Goal: Task Accomplishment & Management: Use online tool/utility

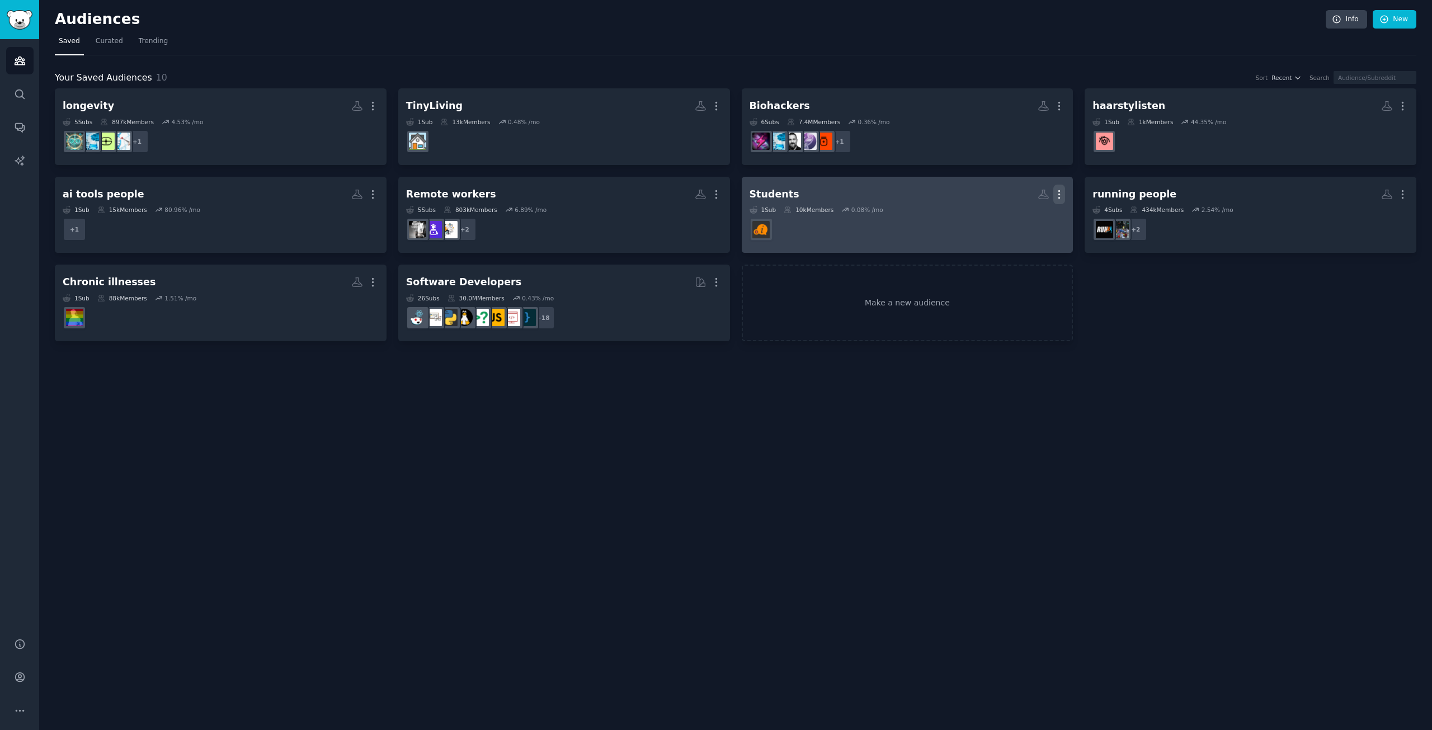
click at [1063, 194] on icon "button" at bounding box center [1060, 195] width 12 height 12
click at [1019, 219] on p "Delete" at bounding box center [1029, 218] width 26 height 12
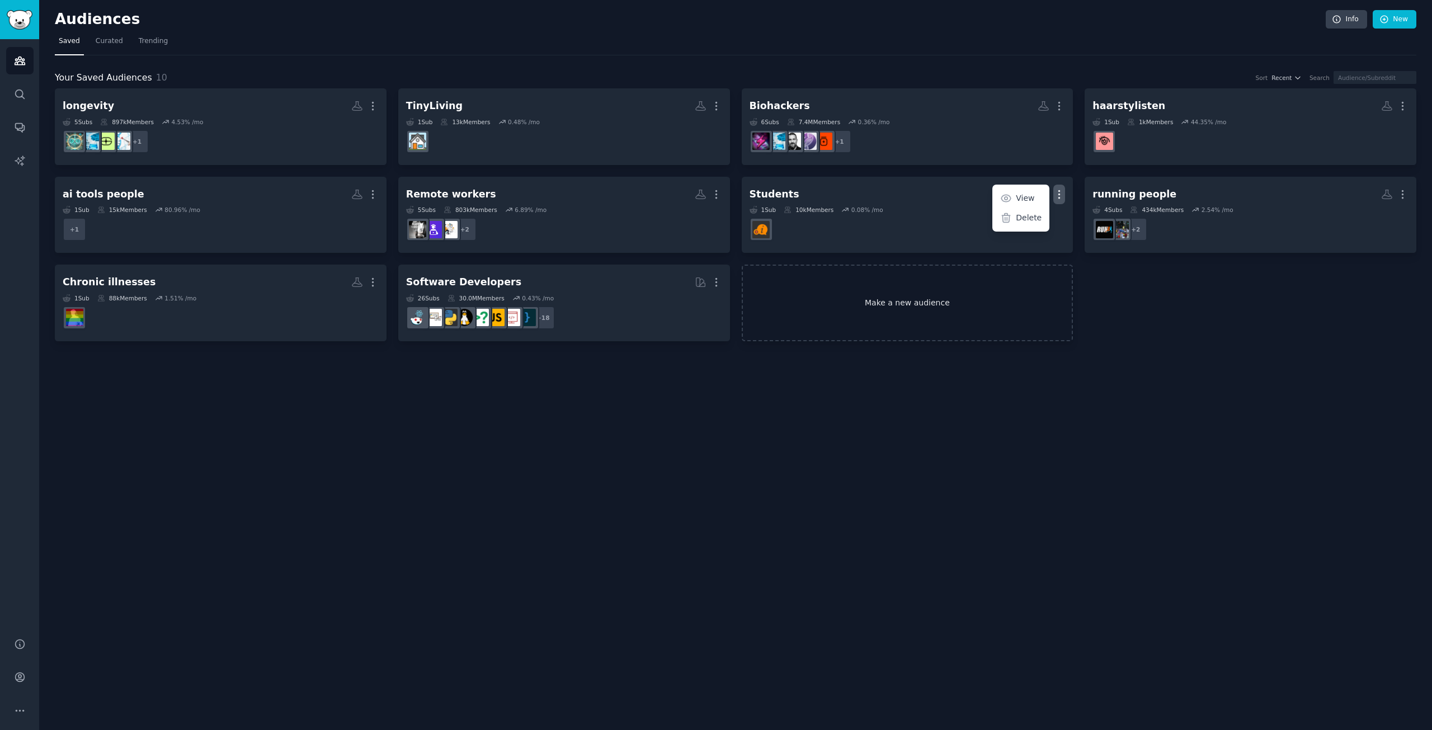
click at [853, 312] on link "Make a new audience" at bounding box center [908, 303] width 332 height 77
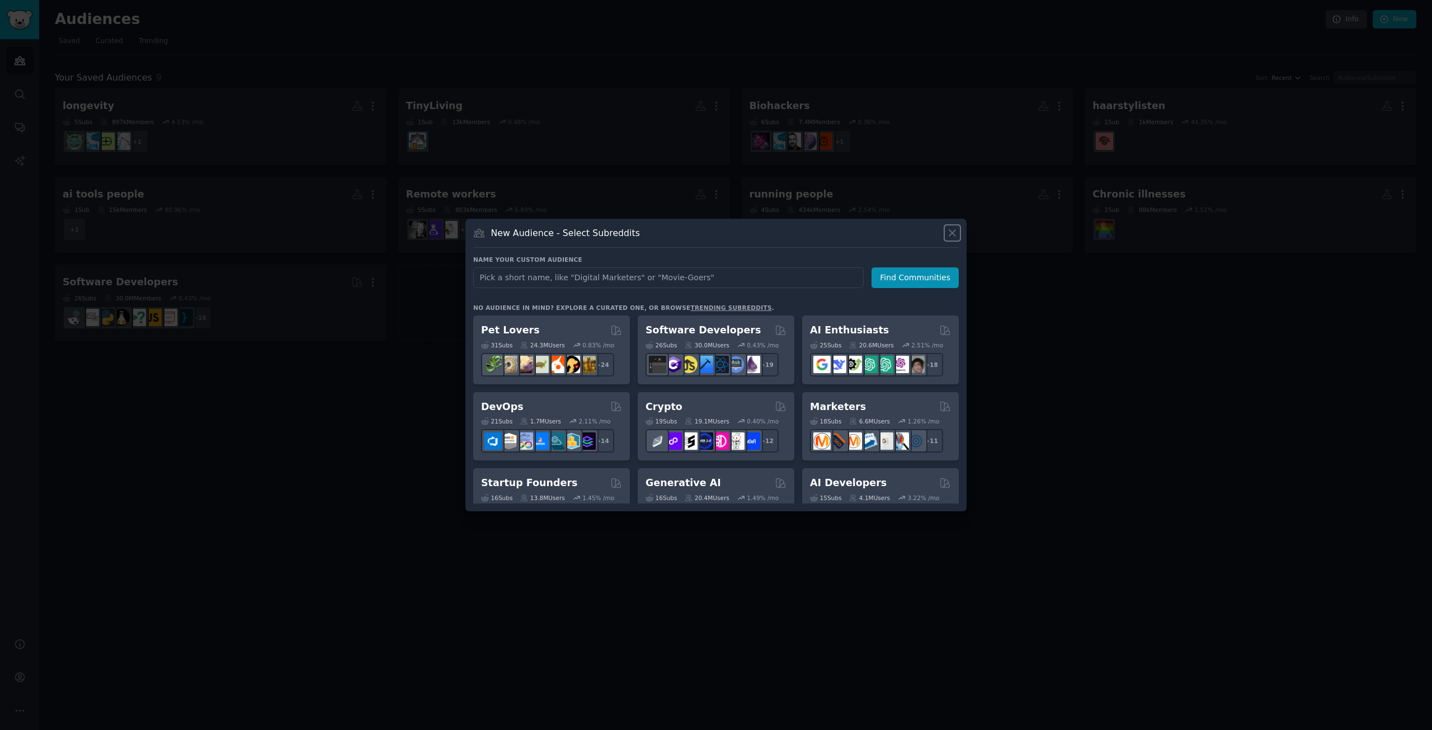
click at [953, 231] on icon at bounding box center [953, 233] width 12 height 12
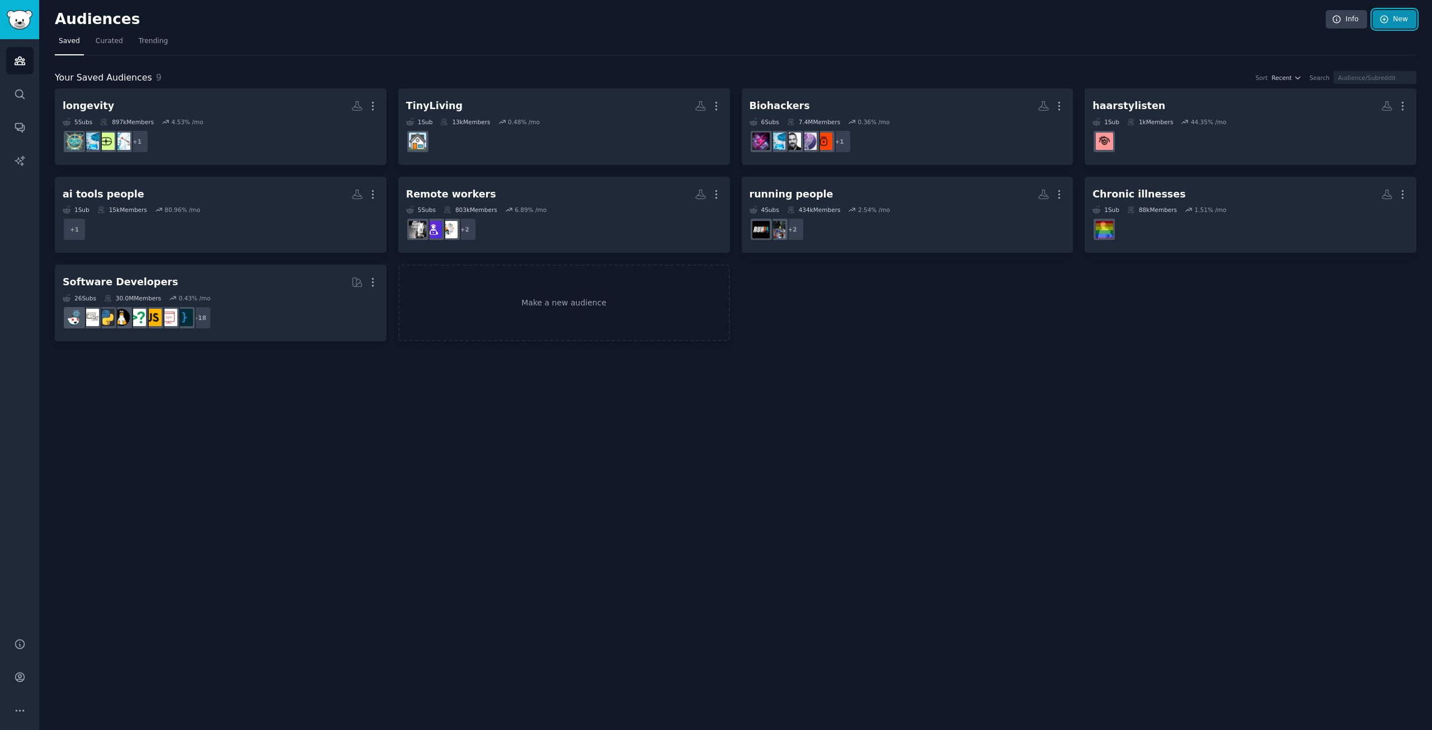
click at [1408, 21] on link "New" at bounding box center [1395, 19] width 44 height 19
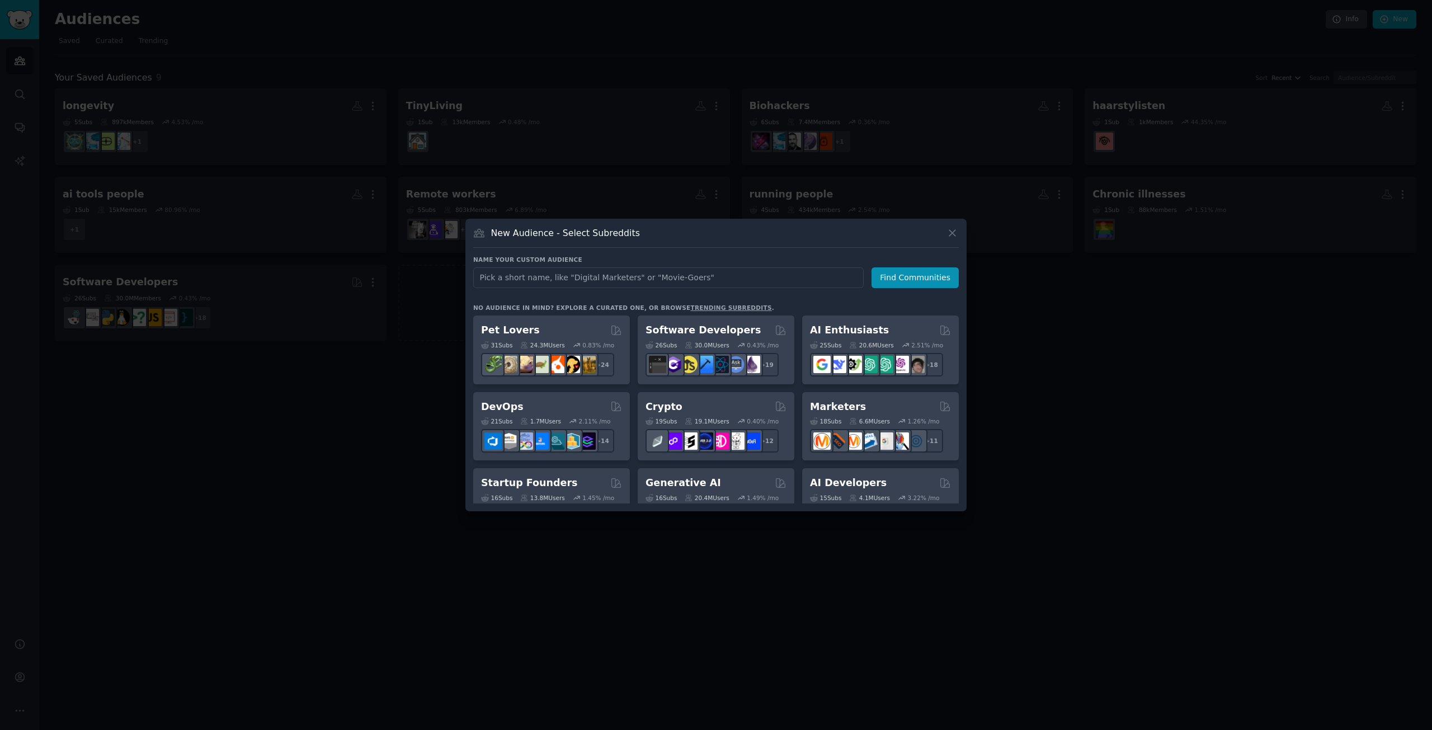
drag, startPoint x: 776, startPoint y: 191, endPoint x: 740, endPoint y: 186, distance: 36.6
click at [772, 190] on div at bounding box center [716, 365] width 1432 height 730
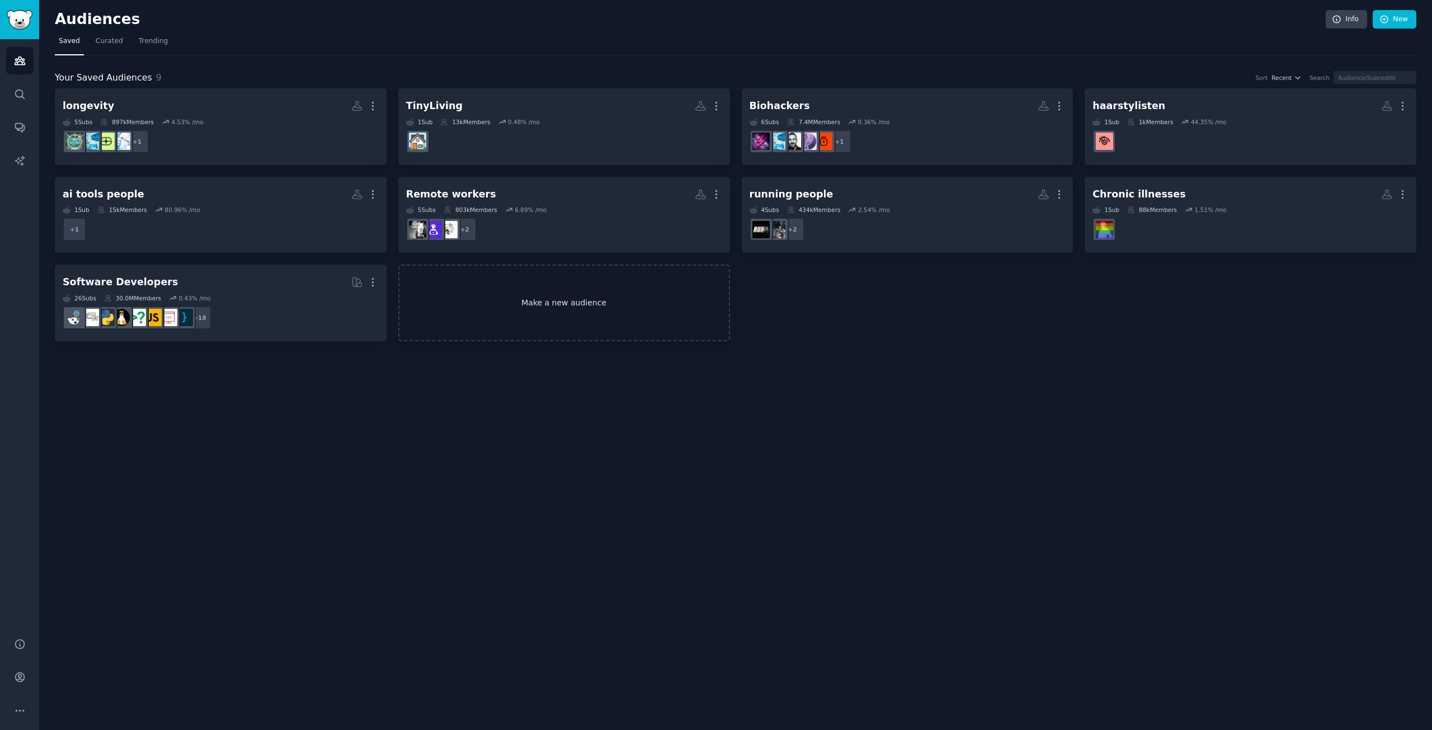
click at [561, 325] on link "Make a new audience" at bounding box center [564, 303] width 332 height 77
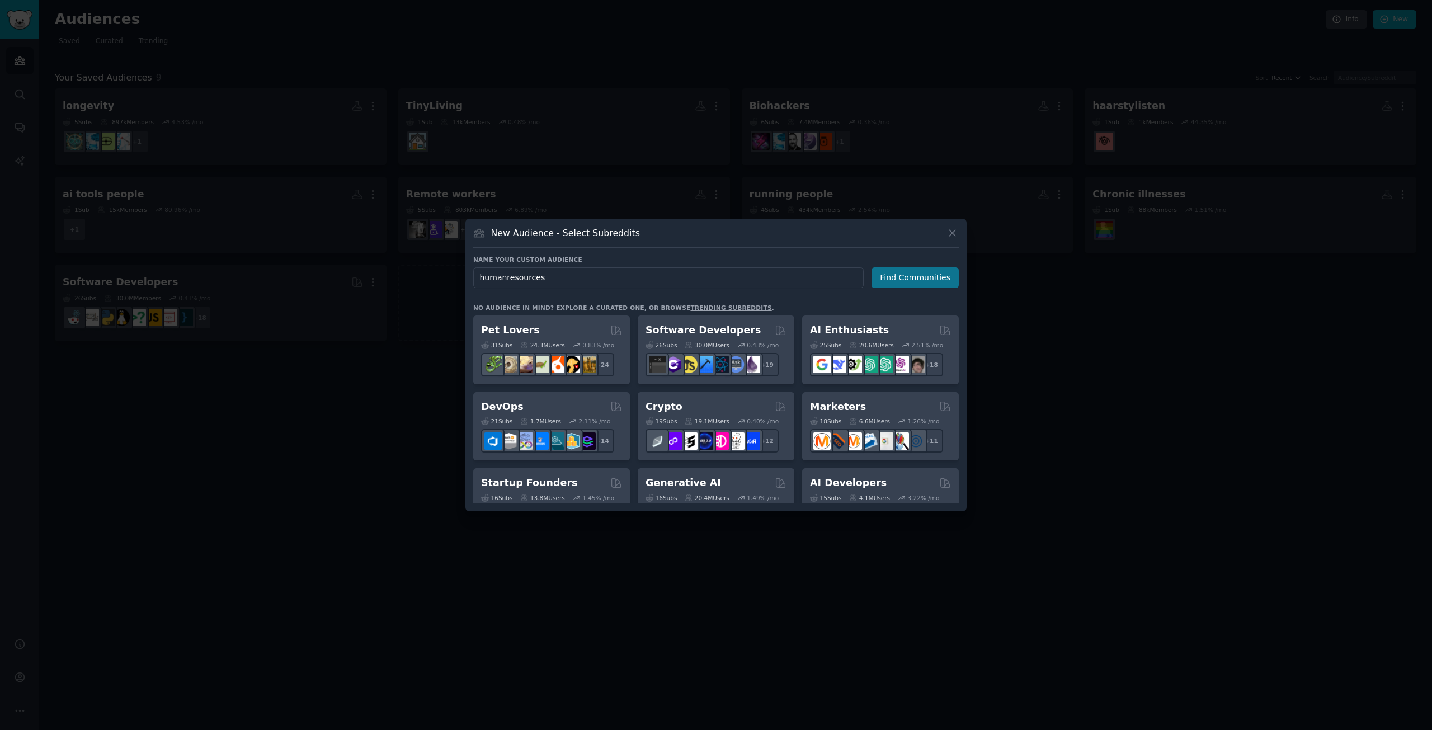
type input "humanresources"
click at [916, 278] on button "Find Communities" at bounding box center [915, 277] width 87 height 21
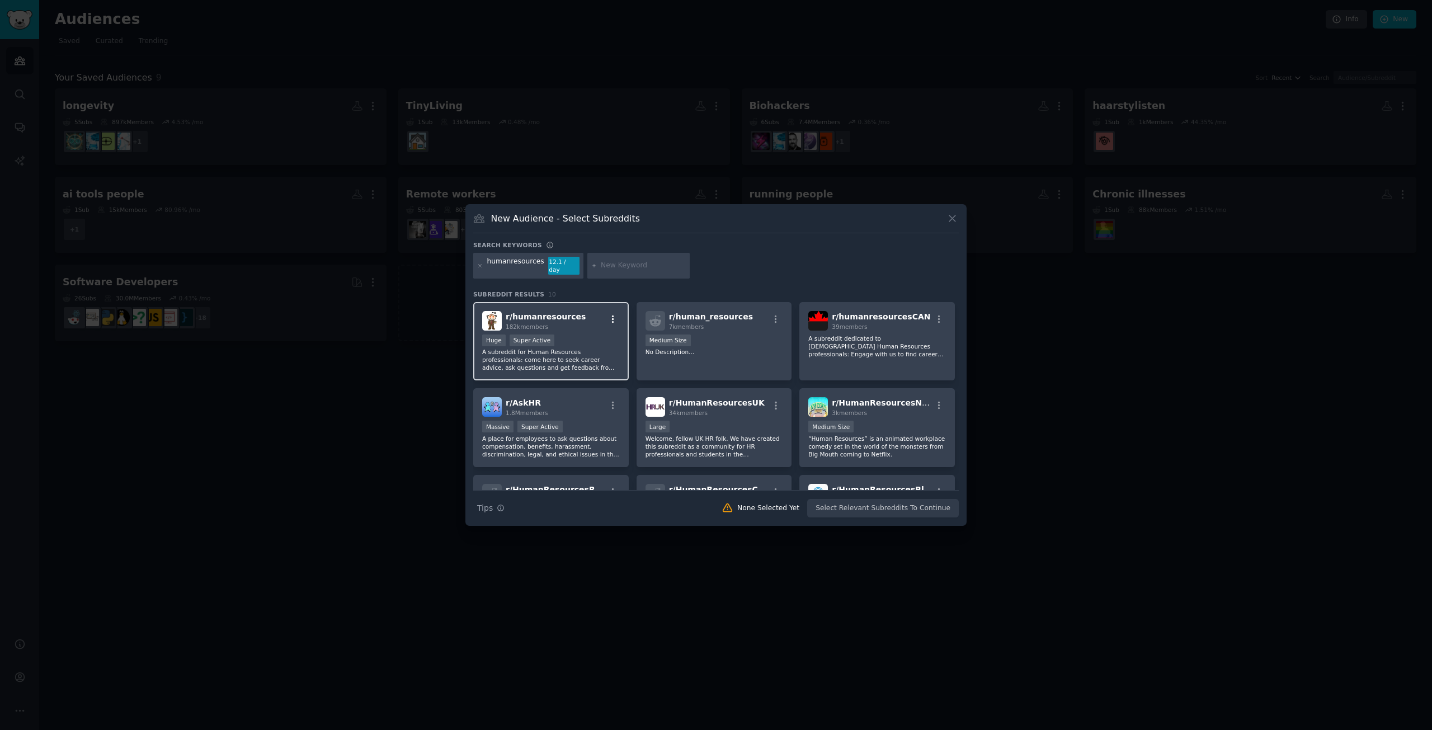
click at [614, 315] on icon "button" at bounding box center [613, 319] width 10 height 10
click at [575, 318] on div "r/ humanresources 182k members Relevant Subreddit Add to your audience Show Mor…" at bounding box center [551, 321] width 138 height 20
click at [698, 337] on div "1000 - 10,000 members Medium Size" at bounding box center [715, 342] width 138 height 14
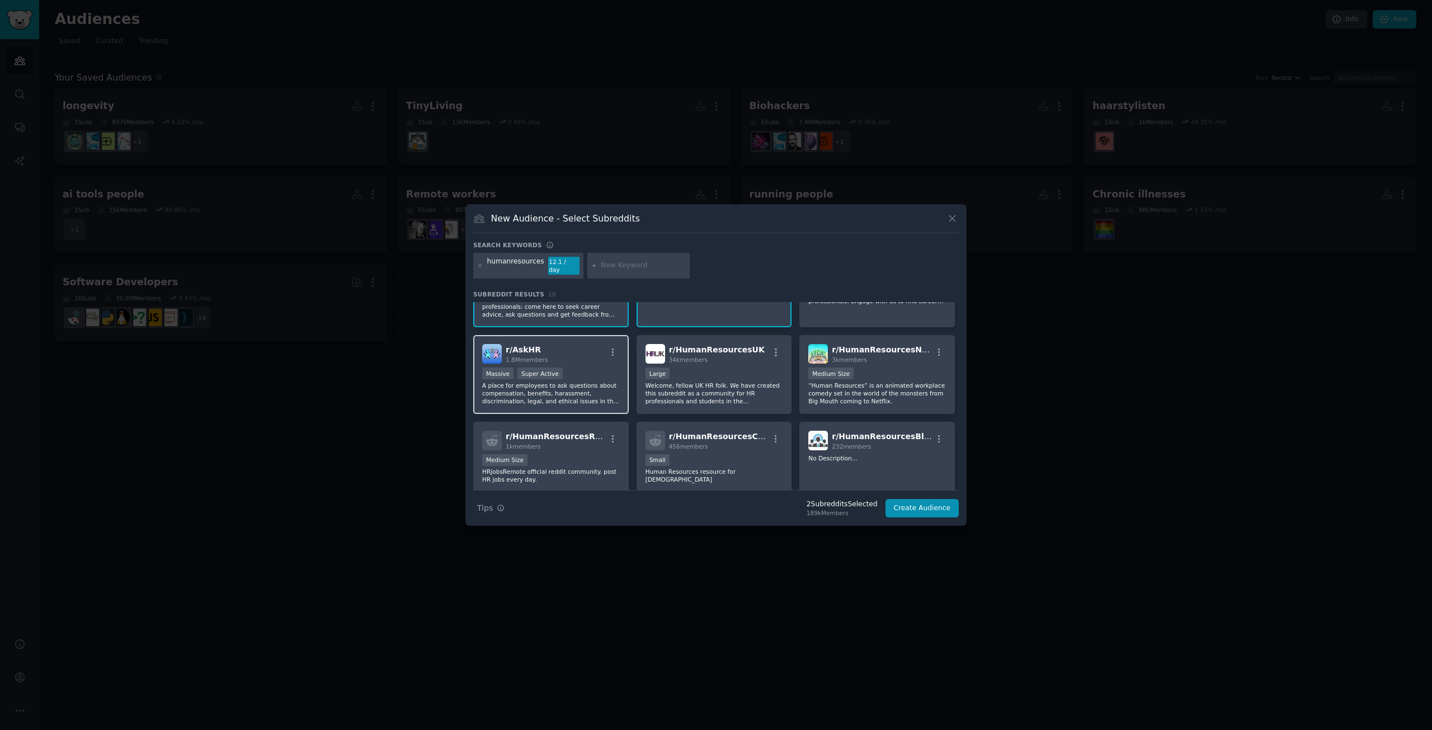
scroll to position [56, 0]
click at [572, 384] on p "A place for employees to ask questions about compensation, benefits, harassment…" at bounding box center [551, 391] width 138 height 24
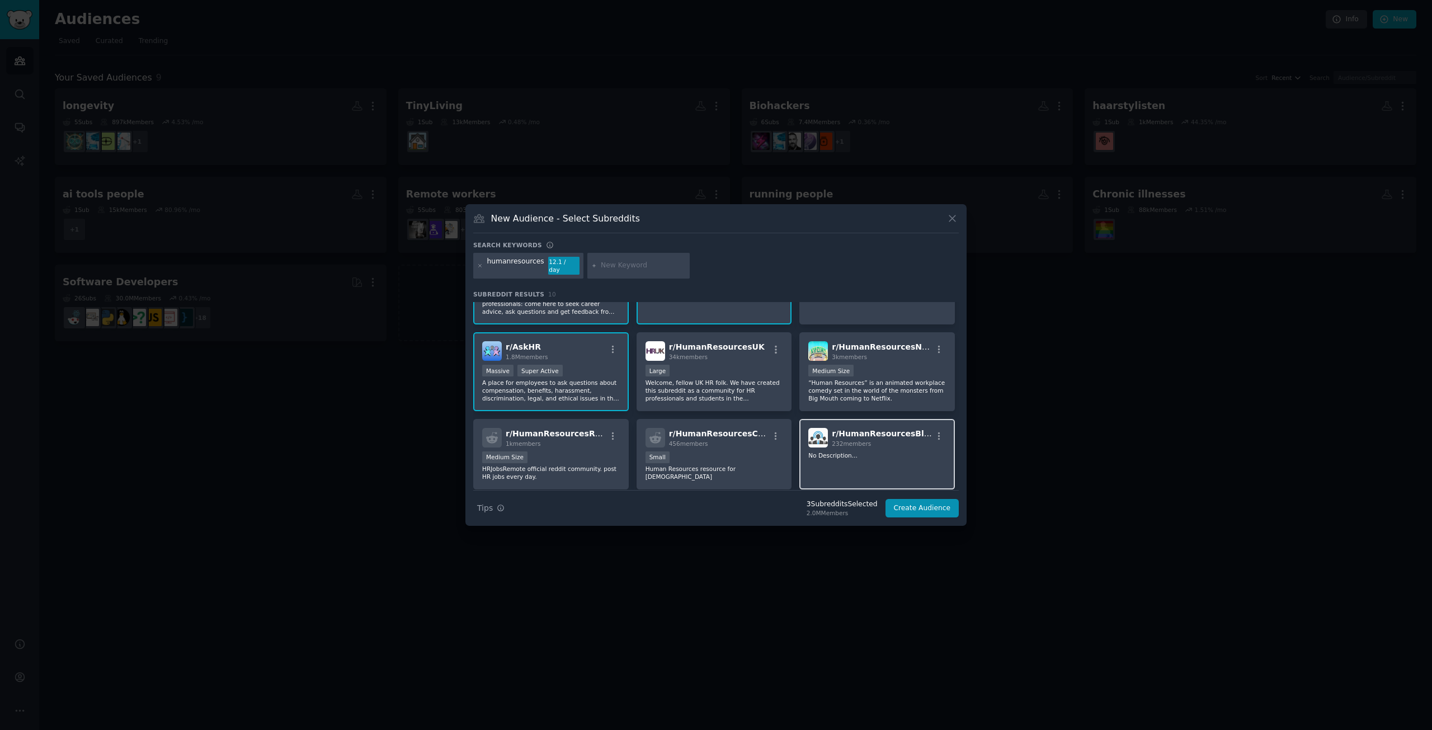
click at [903, 466] on div "r/ HumanResourcesBlog 232 members No Description..." at bounding box center [878, 454] width 156 height 71
click at [900, 468] on div "r/ HumanResourcesBlog 232 members No Description..." at bounding box center [878, 454] width 156 height 71
click at [599, 457] on div "Medium Size" at bounding box center [551, 459] width 138 height 14
click at [920, 502] on button "Create Audience" at bounding box center [923, 508] width 74 height 19
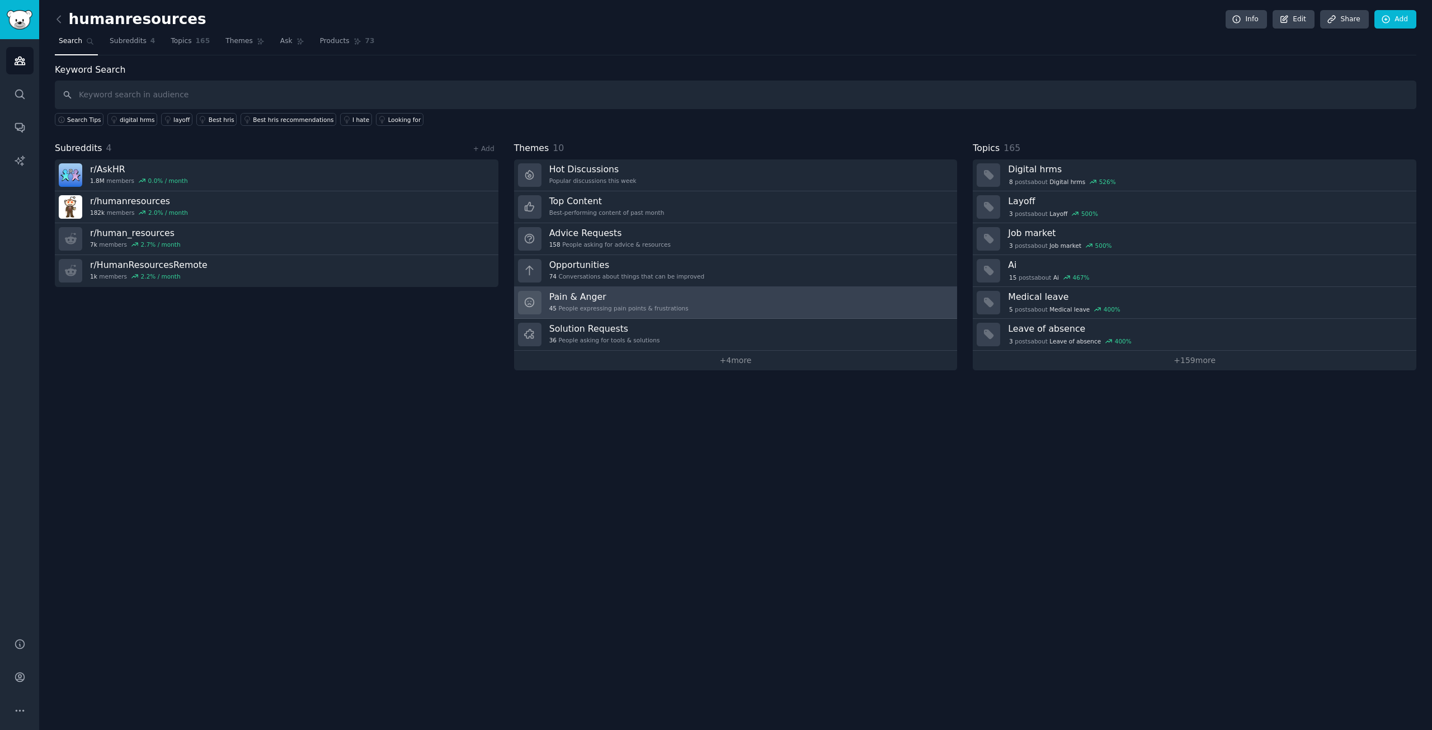
click at [643, 303] on div "Pain & Anger 45 People expressing pain points & frustrations" at bounding box center [618, 303] width 139 height 24
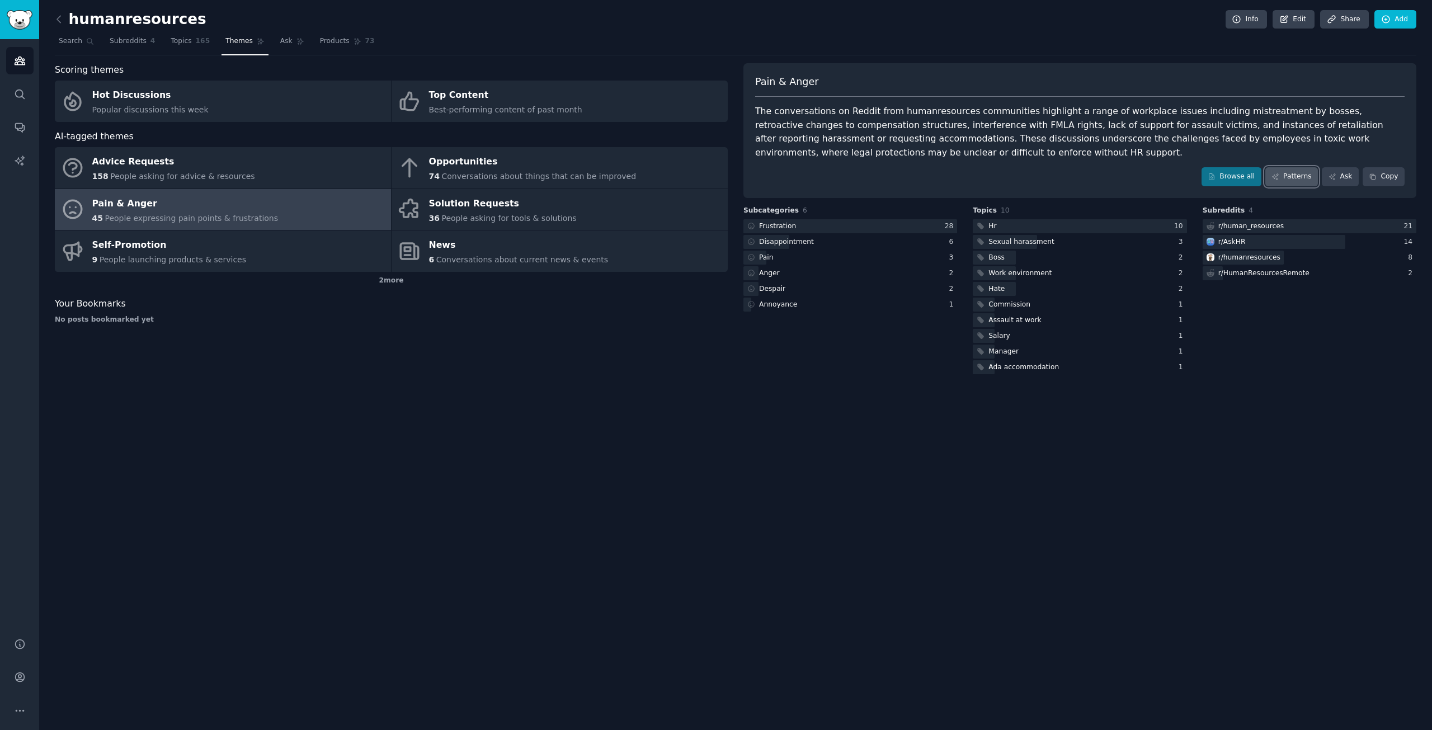
click at [1299, 177] on link "Patterns" at bounding box center [1292, 176] width 53 height 19
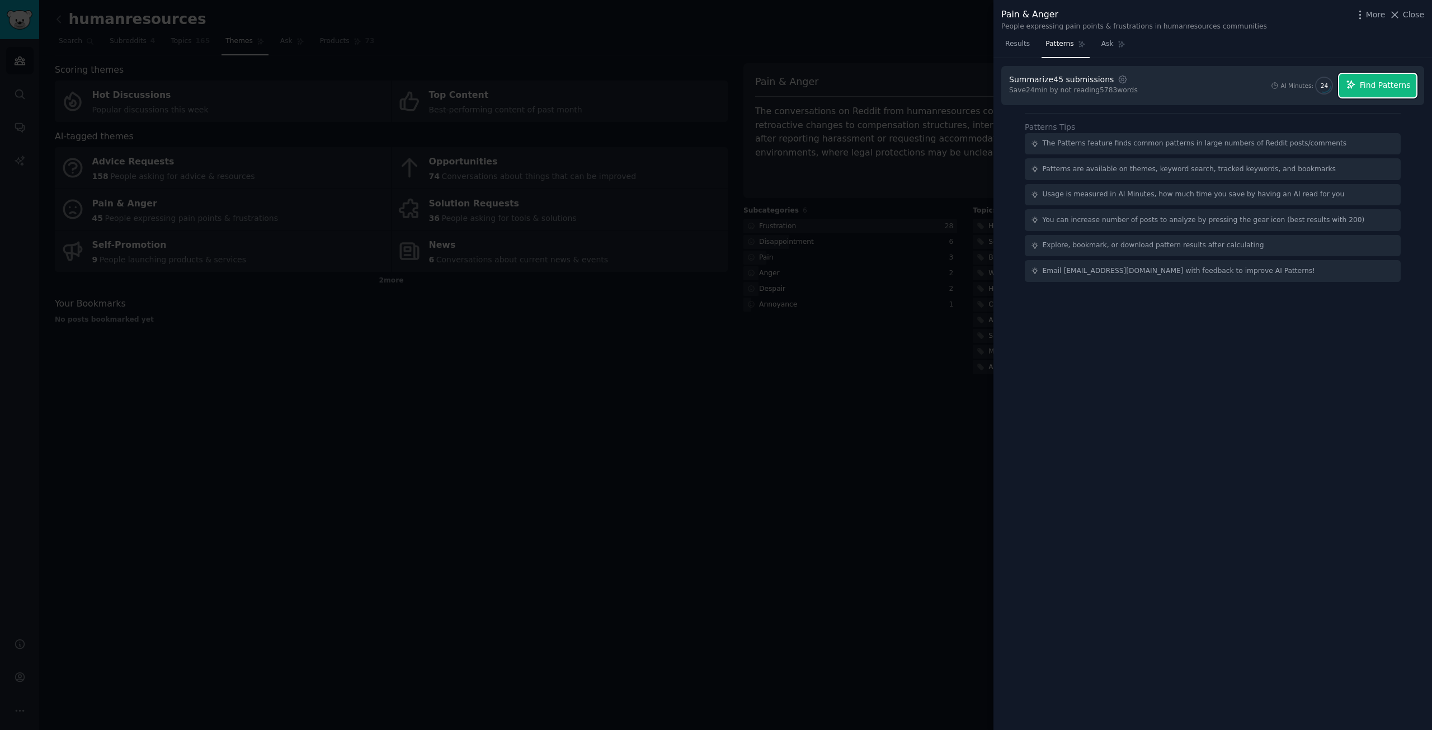
click at [1379, 88] on span "Find Patterns" at bounding box center [1385, 85] width 51 height 12
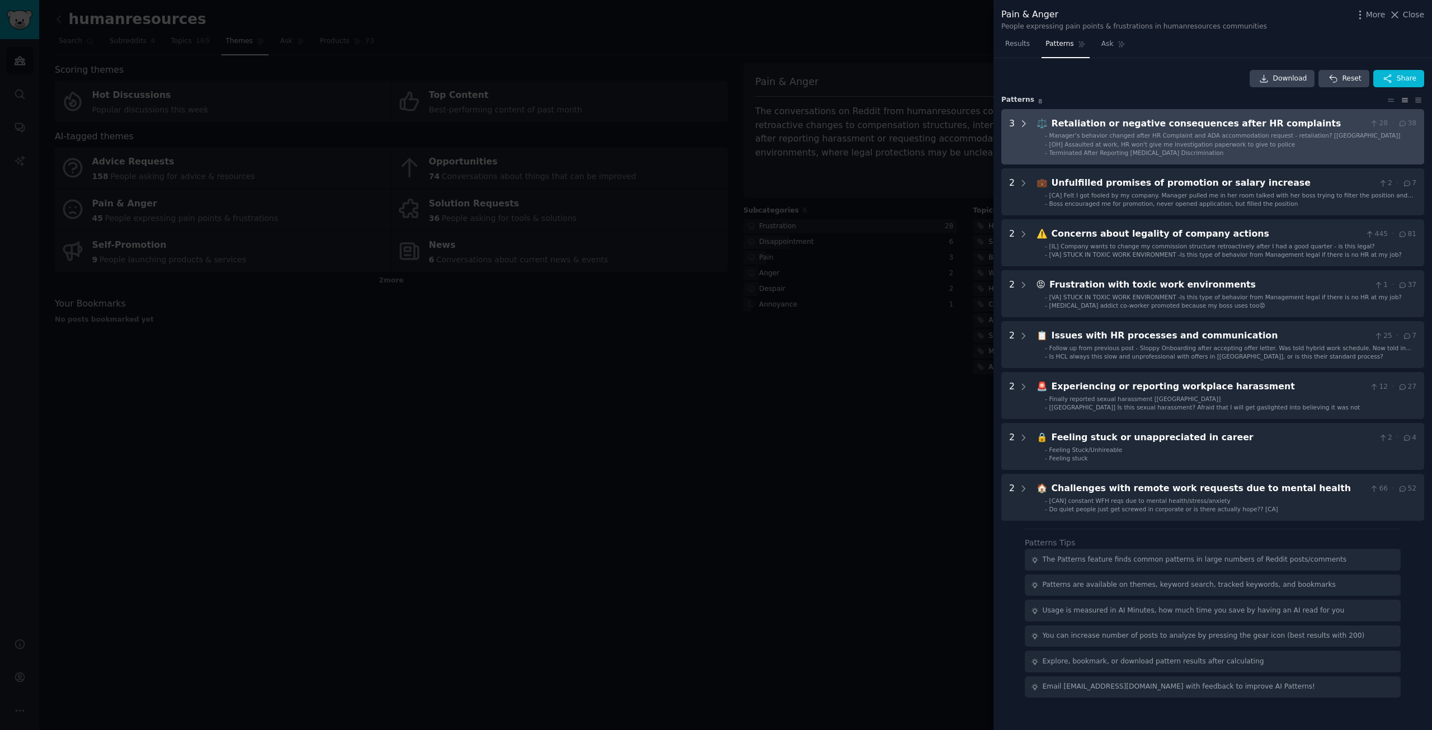
click at [1024, 123] on icon at bounding box center [1024, 124] width 3 height 6
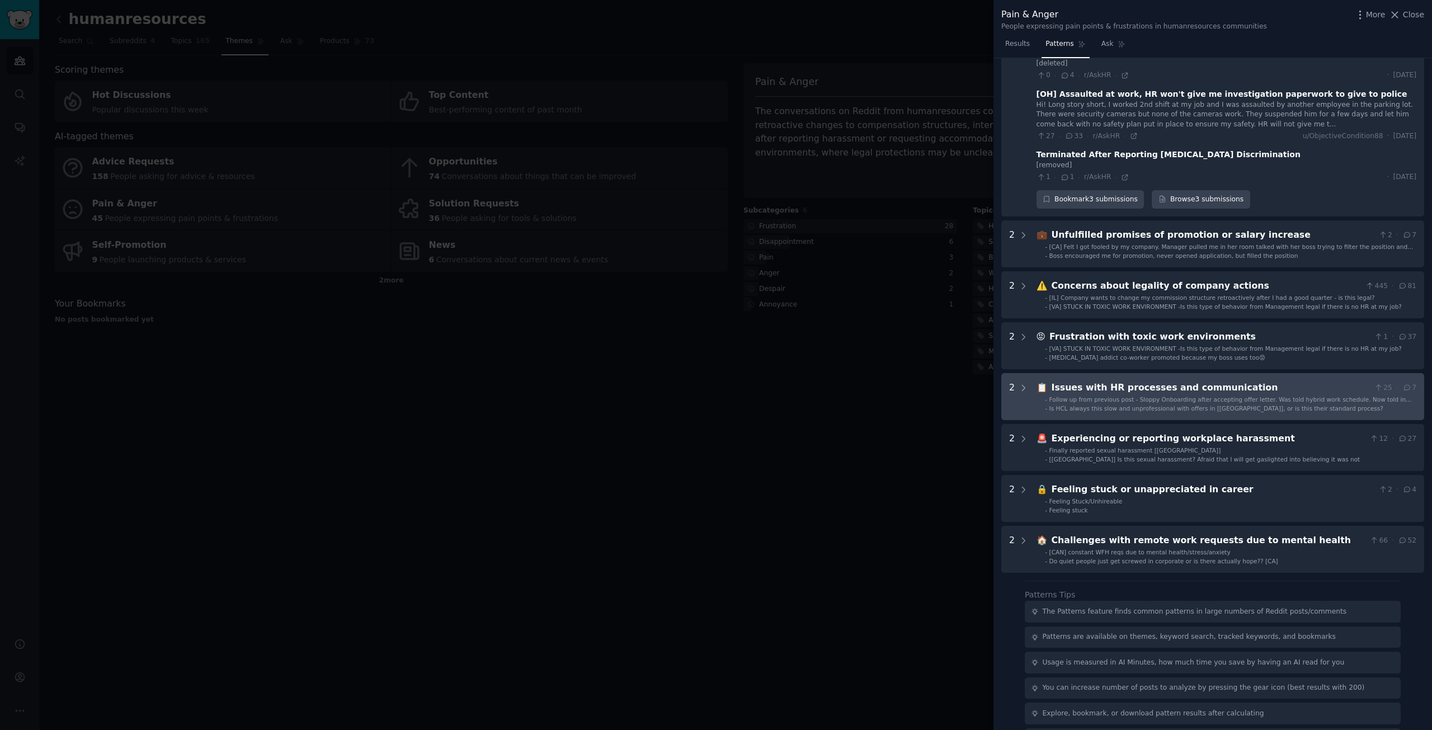
scroll to position [107, 0]
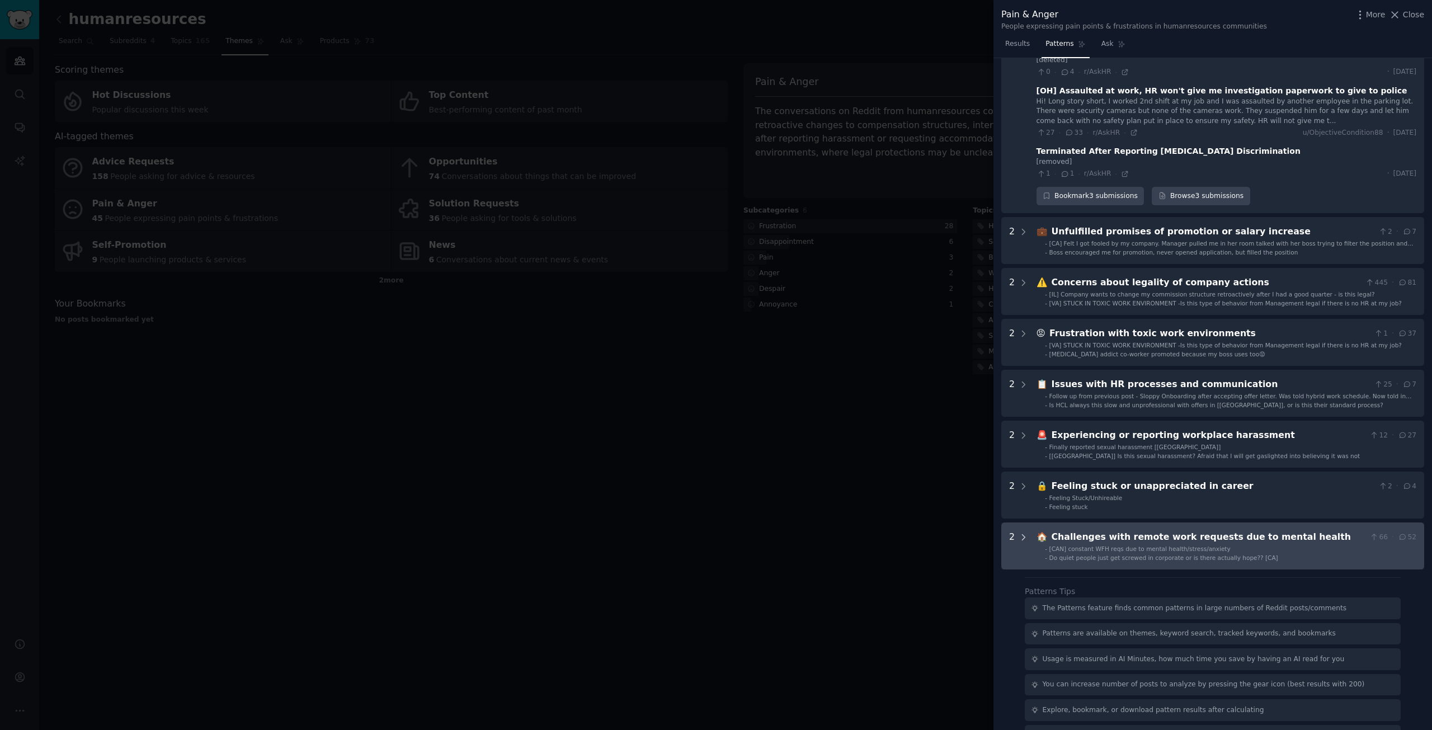
click at [1026, 533] on icon at bounding box center [1024, 538] width 10 height 10
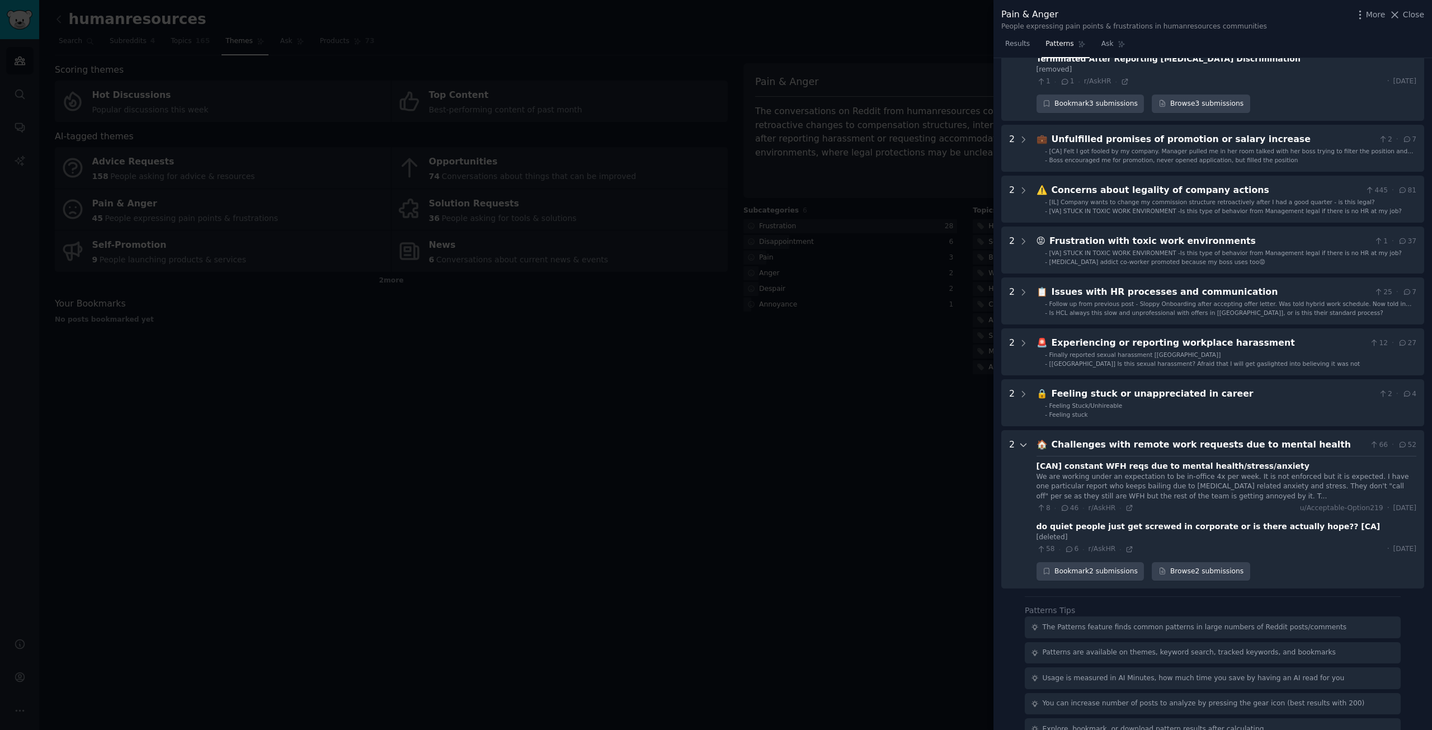
scroll to position [234, 0]
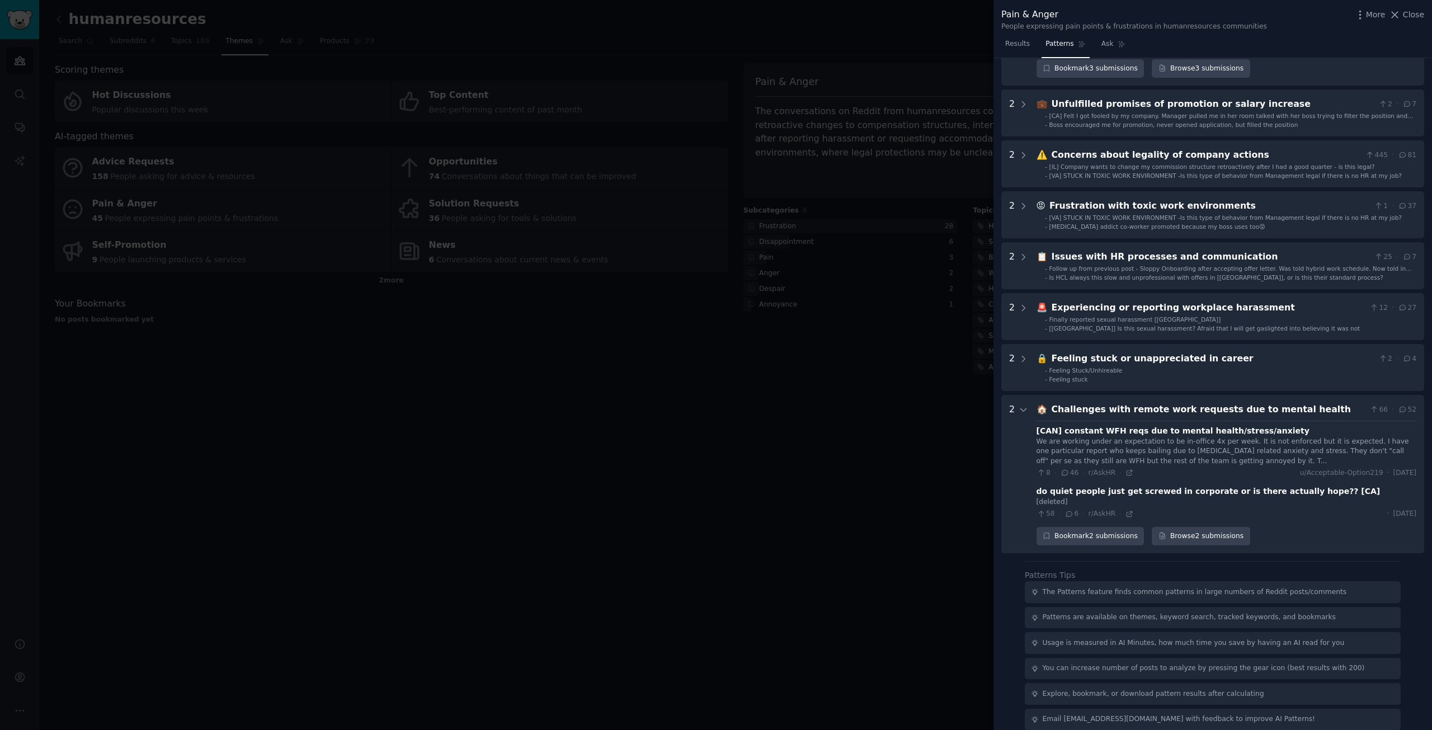
click at [946, 450] on div at bounding box center [716, 365] width 1432 height 730
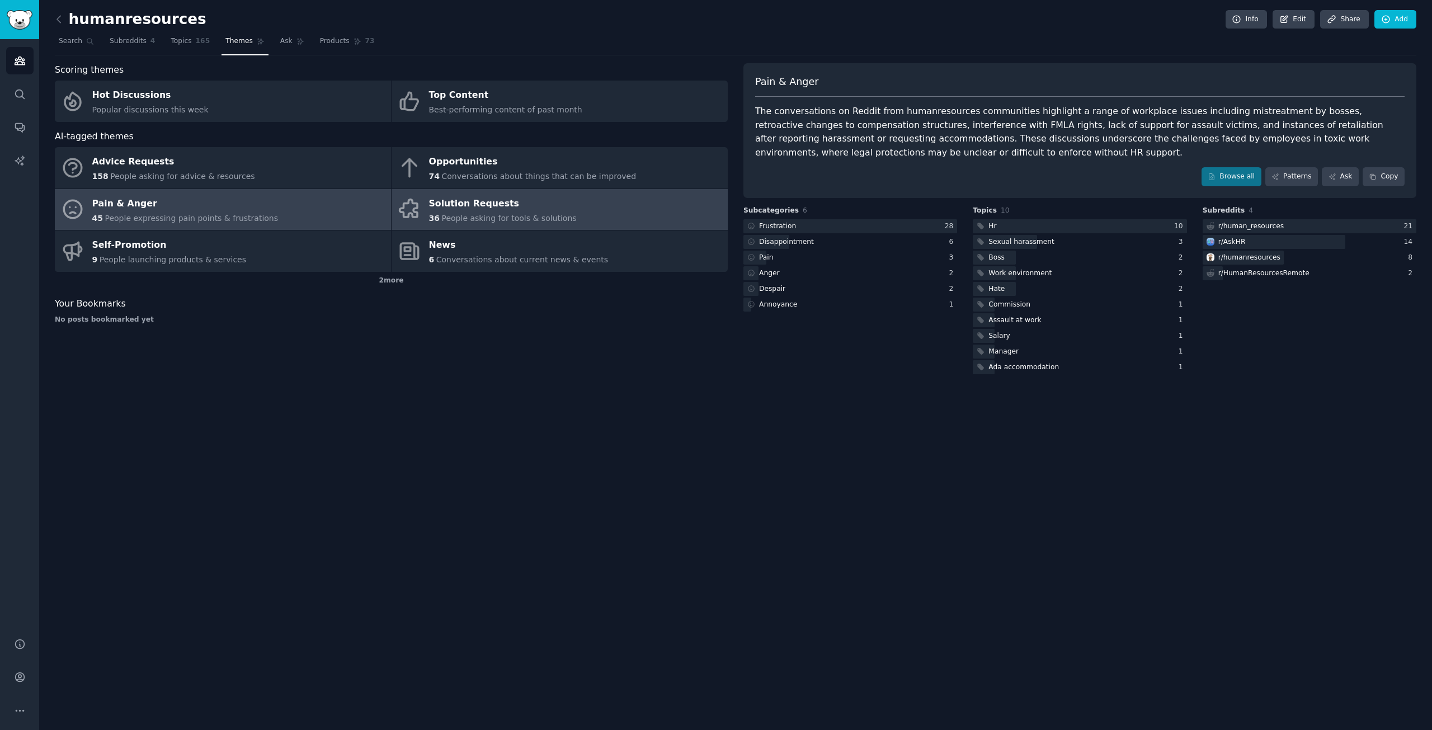
click at [509, 212] on div "Solution Requests" at bounding box center [503, 204] width 148 height 18
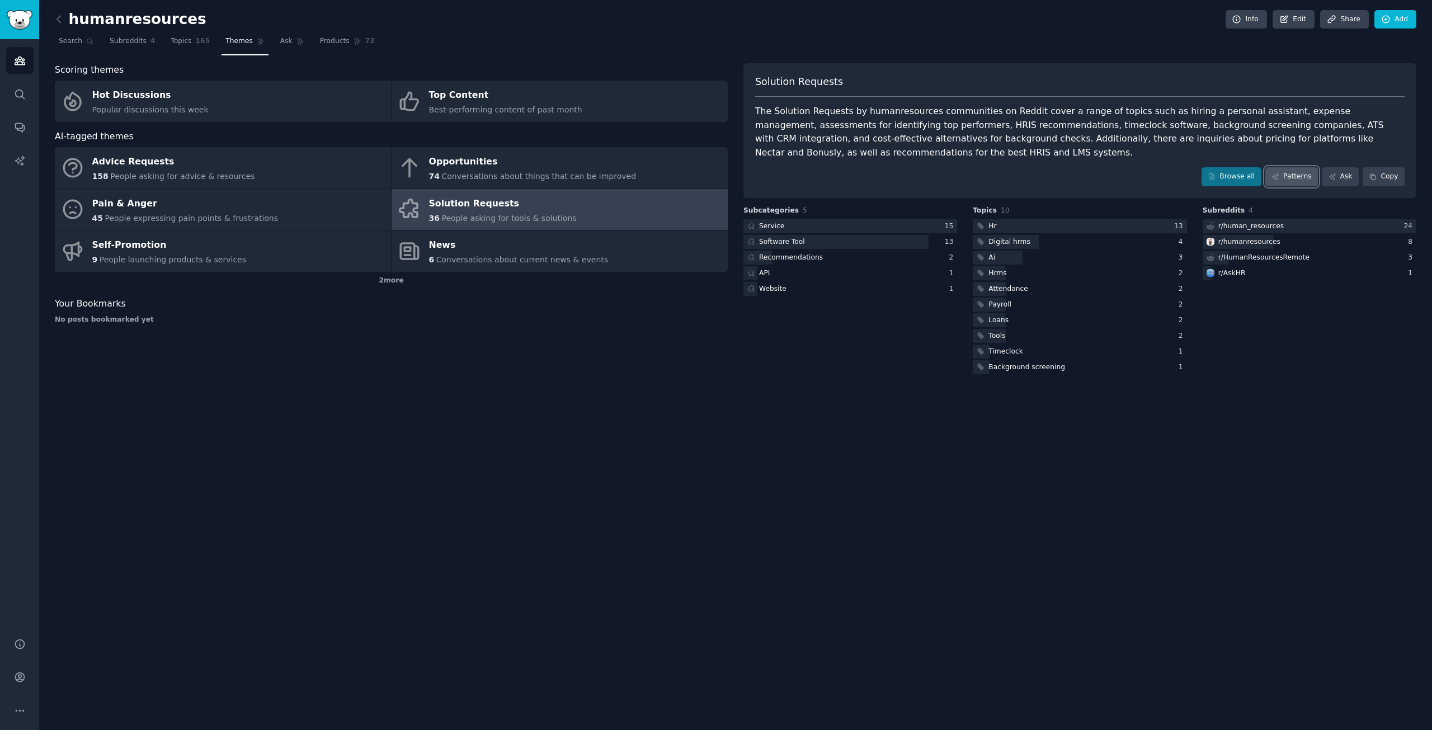
click at [1293, 181] on link "Patterns" at bounding box center [1292, 176] width 53 height 19
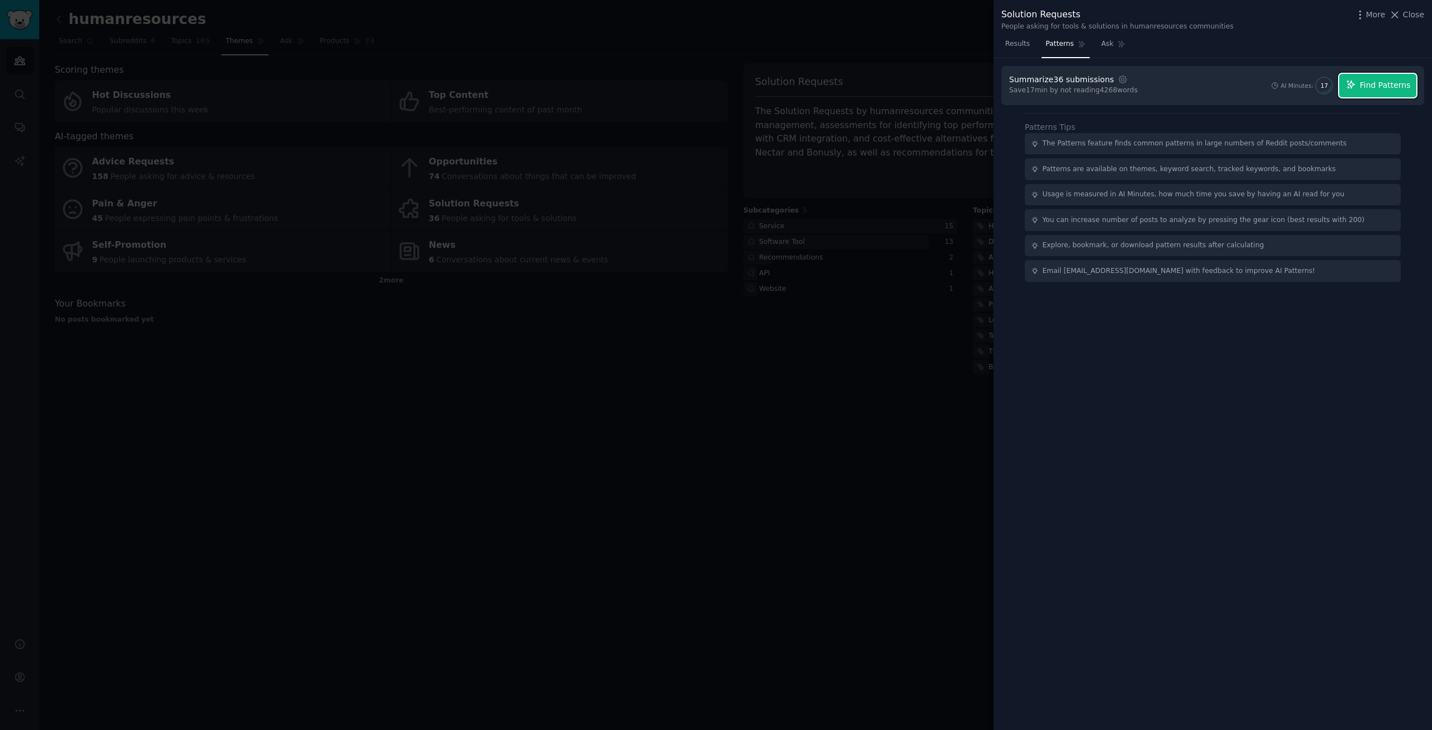
click at [1365, 90] on span "Find Patterns" at bounding box center [1385, 85] width 51 height 12
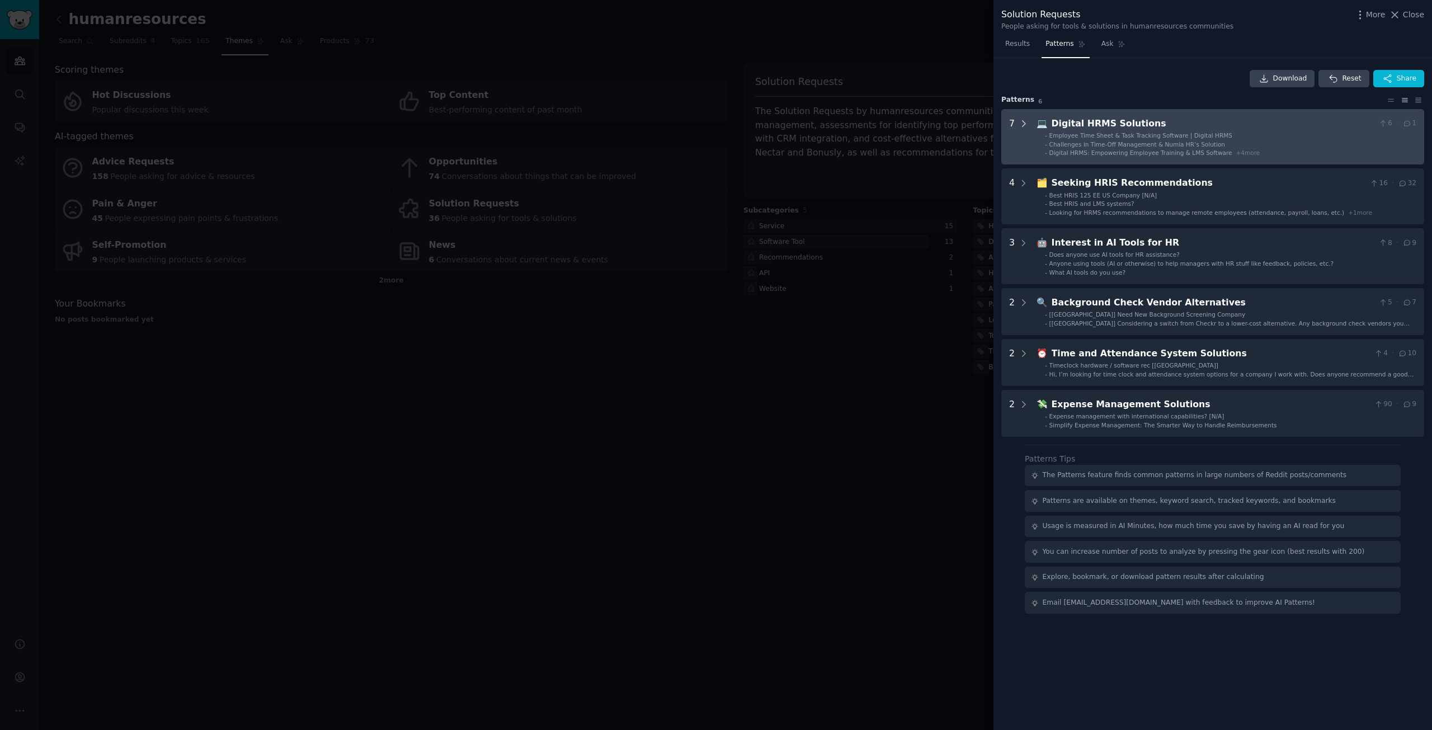
click at [1025, 124] on icon at bounding box center [1024, 124] width 10 height 10
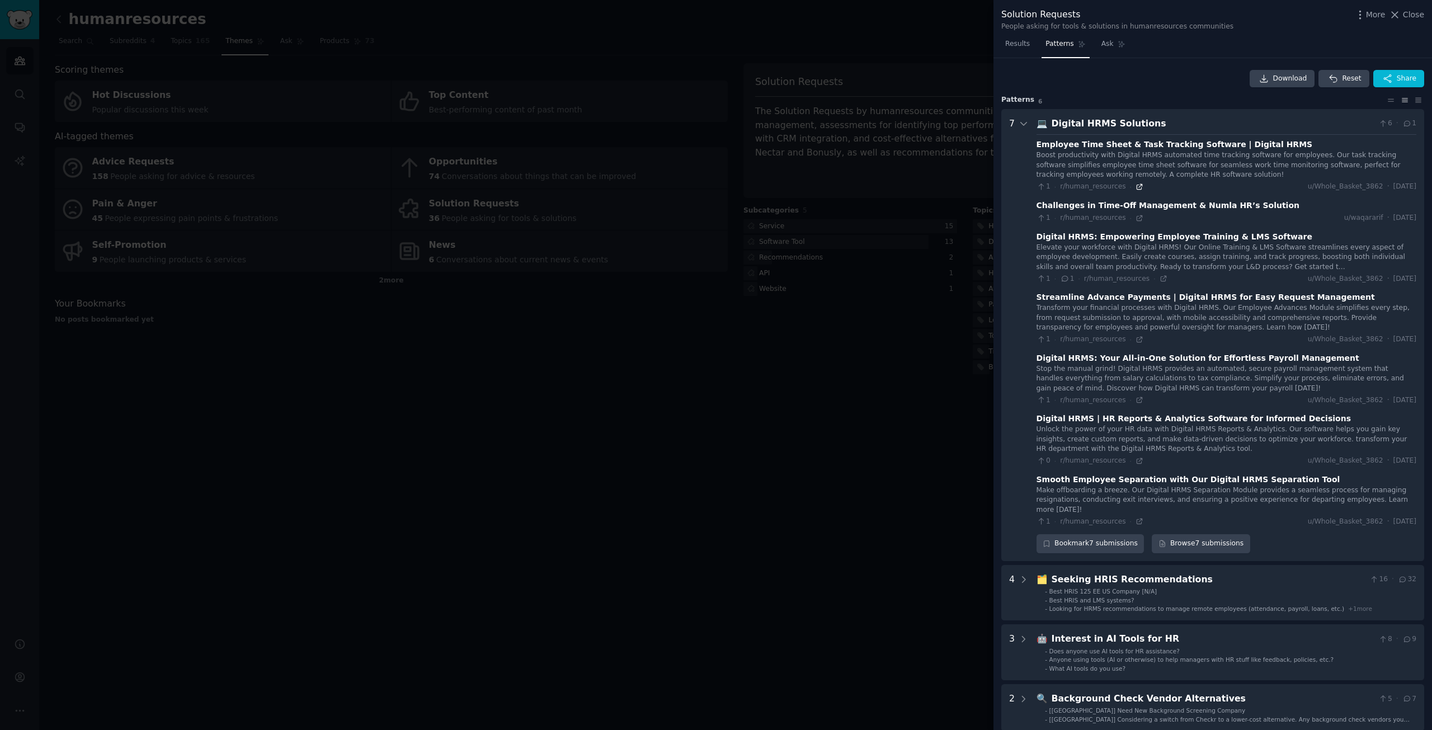
click at [1137, 185] on icon at bounding box center [1139, 186] width 5 height 5
click at [1136, 217] on icon at bounding box center [1140, 218] width 8 height 8
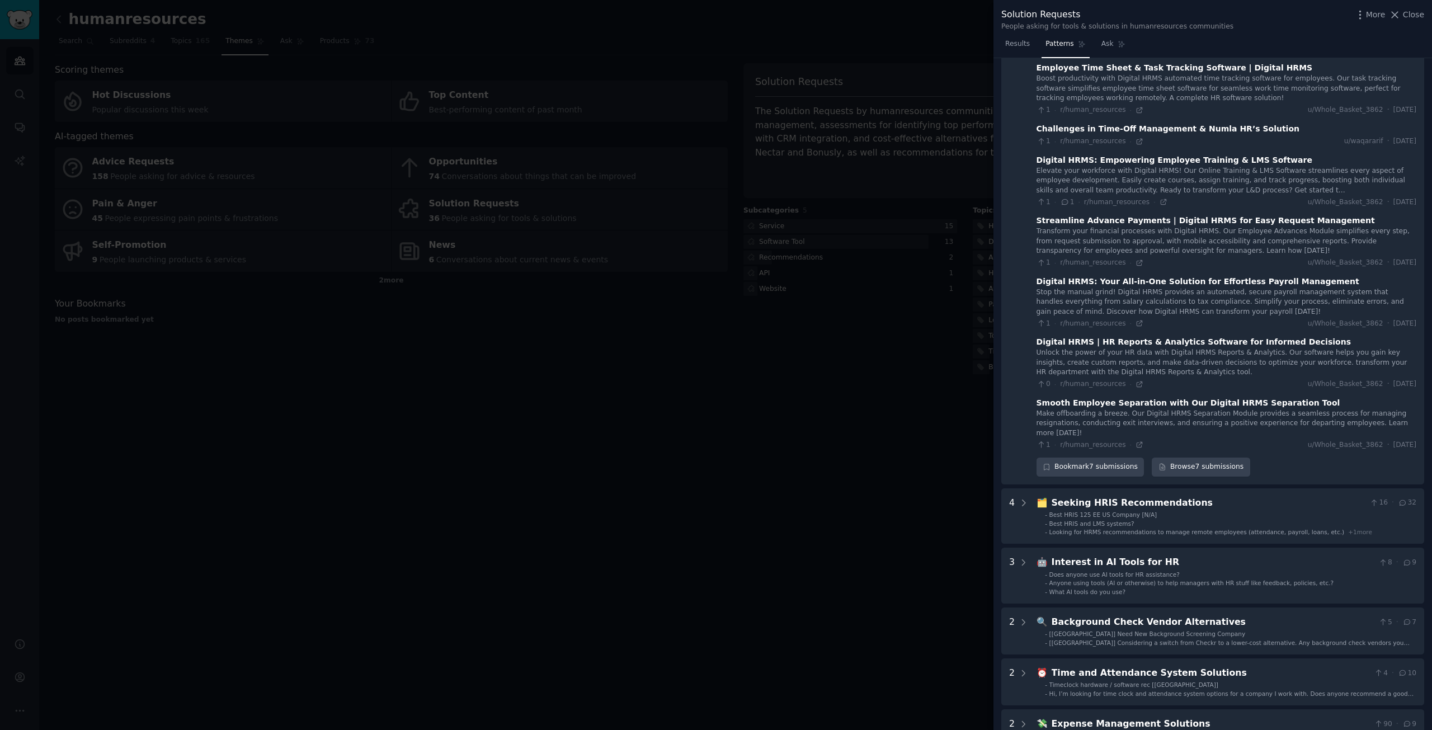
scroll to position [112, 0]
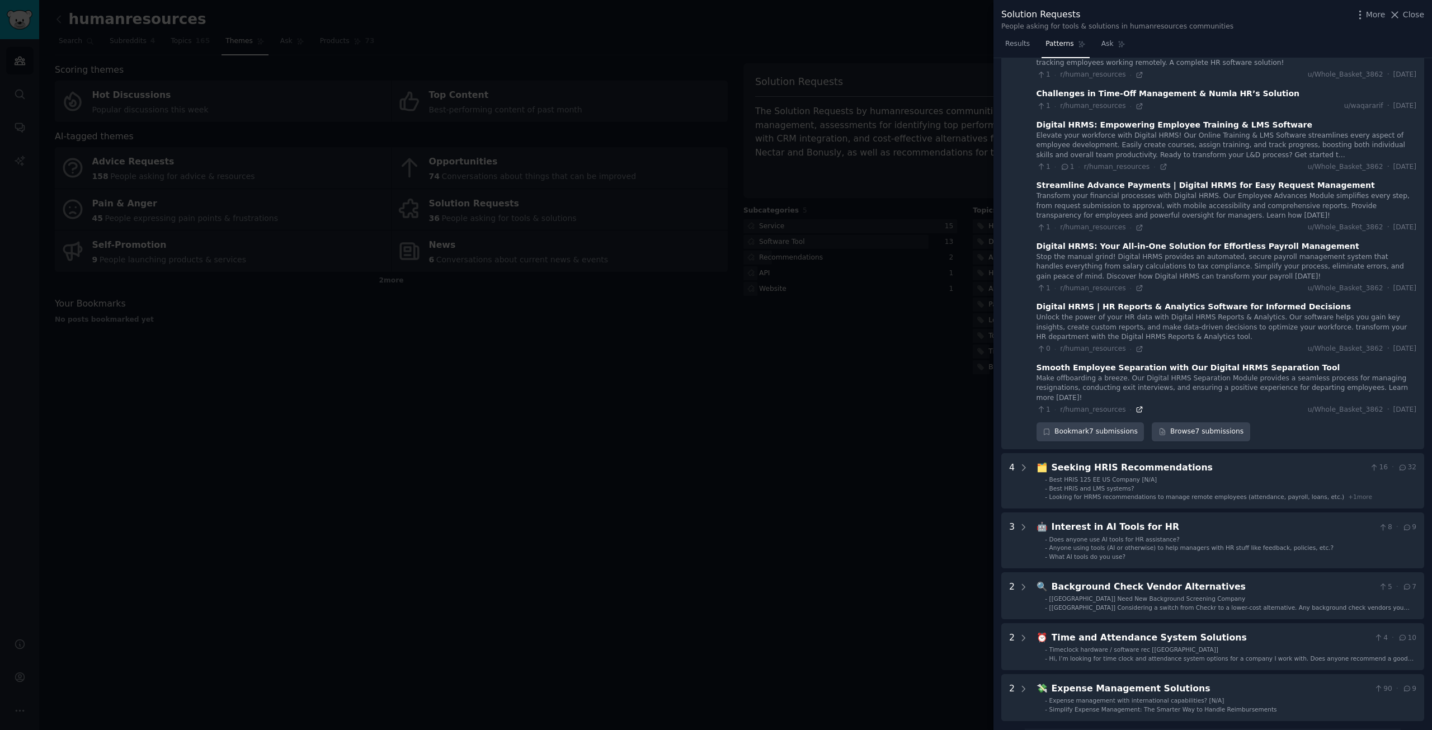
click at [1136, 406] on icon at bounding box center [1140, 410] width 8 height 8
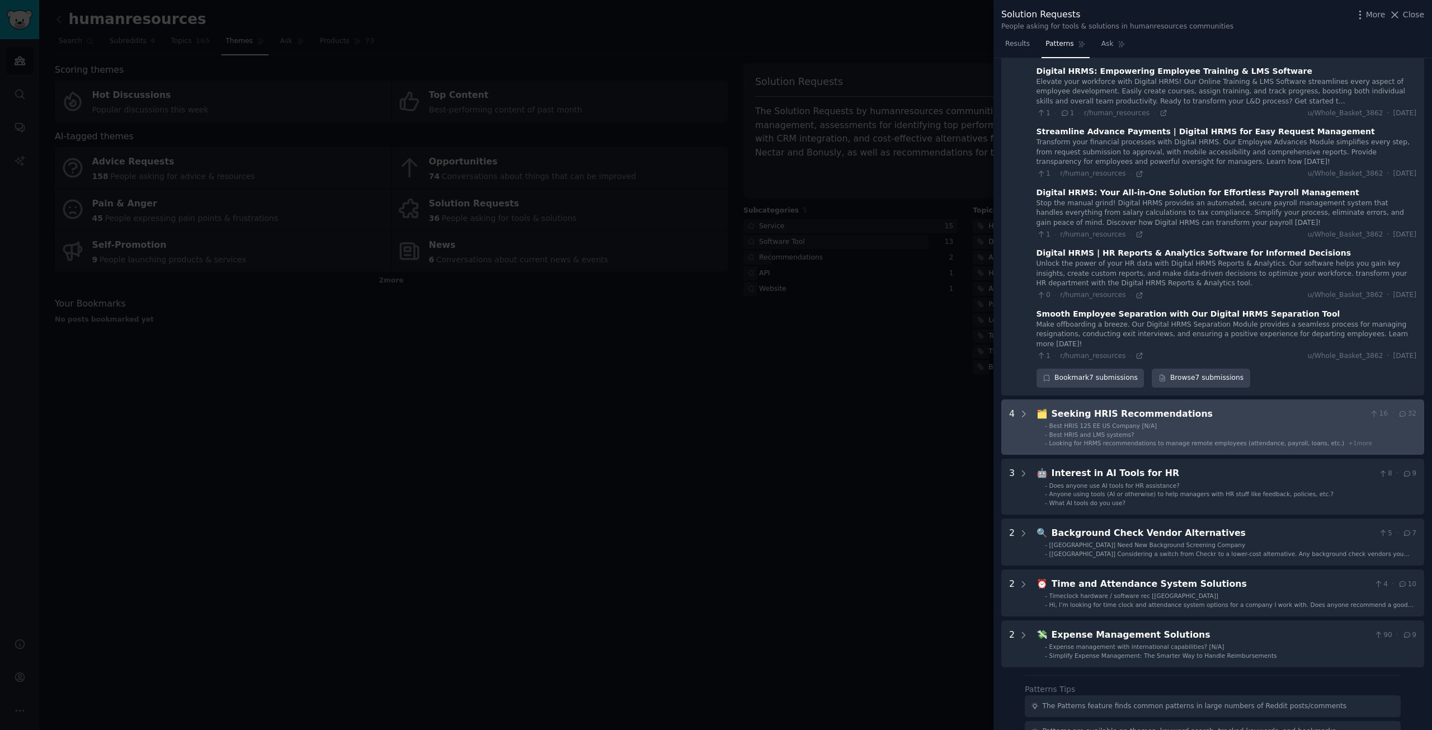
scroll to position [168, 0]
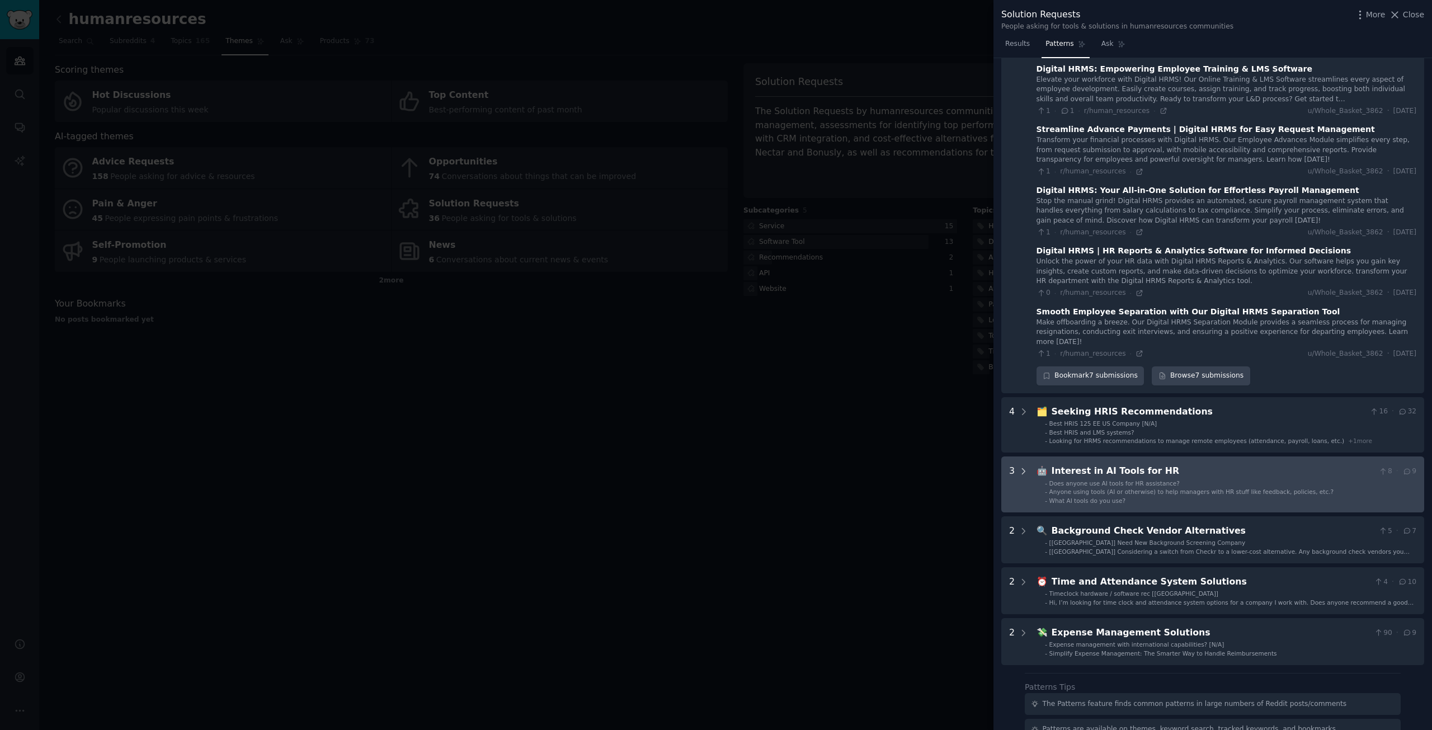
click at [1025, 467] on icon at bounding box center [1024, 472] width 10 height 10
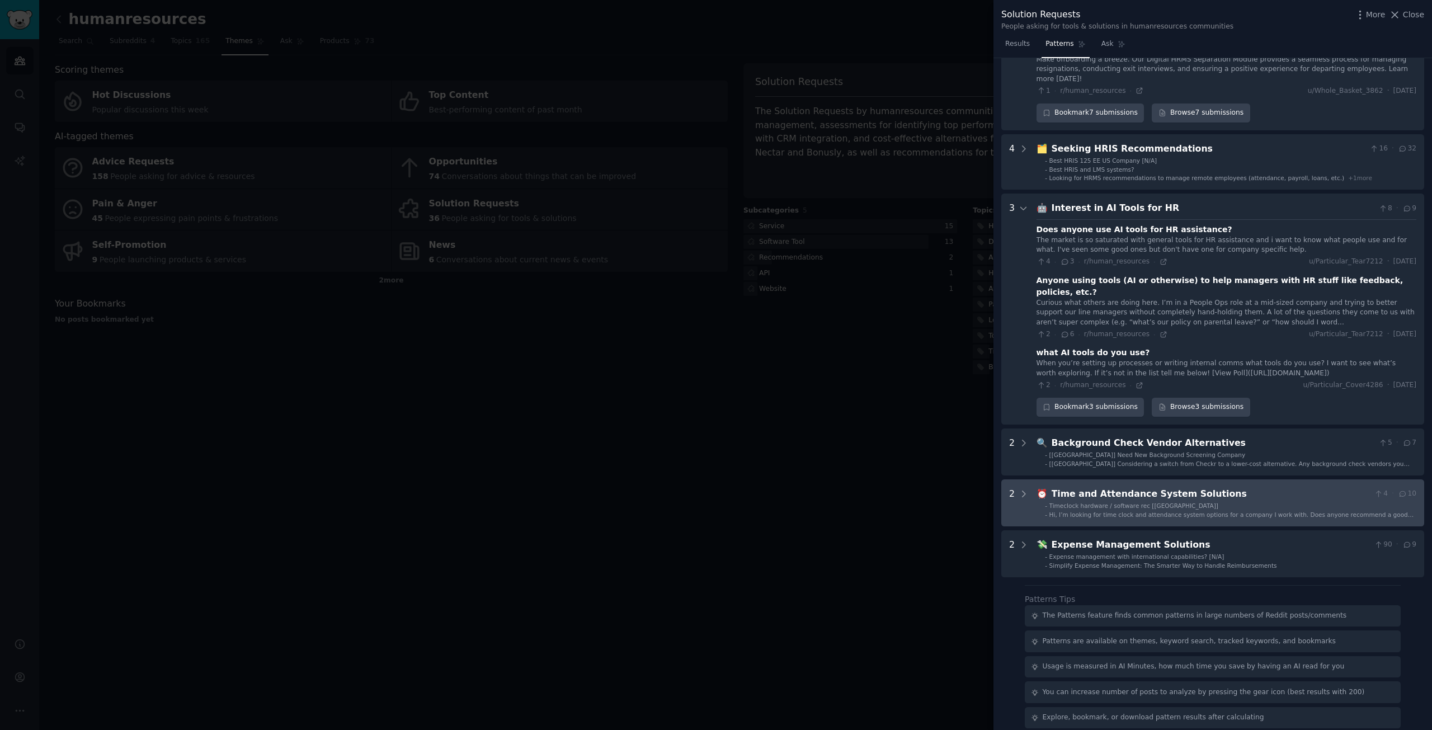
scroll to position [445, 0]
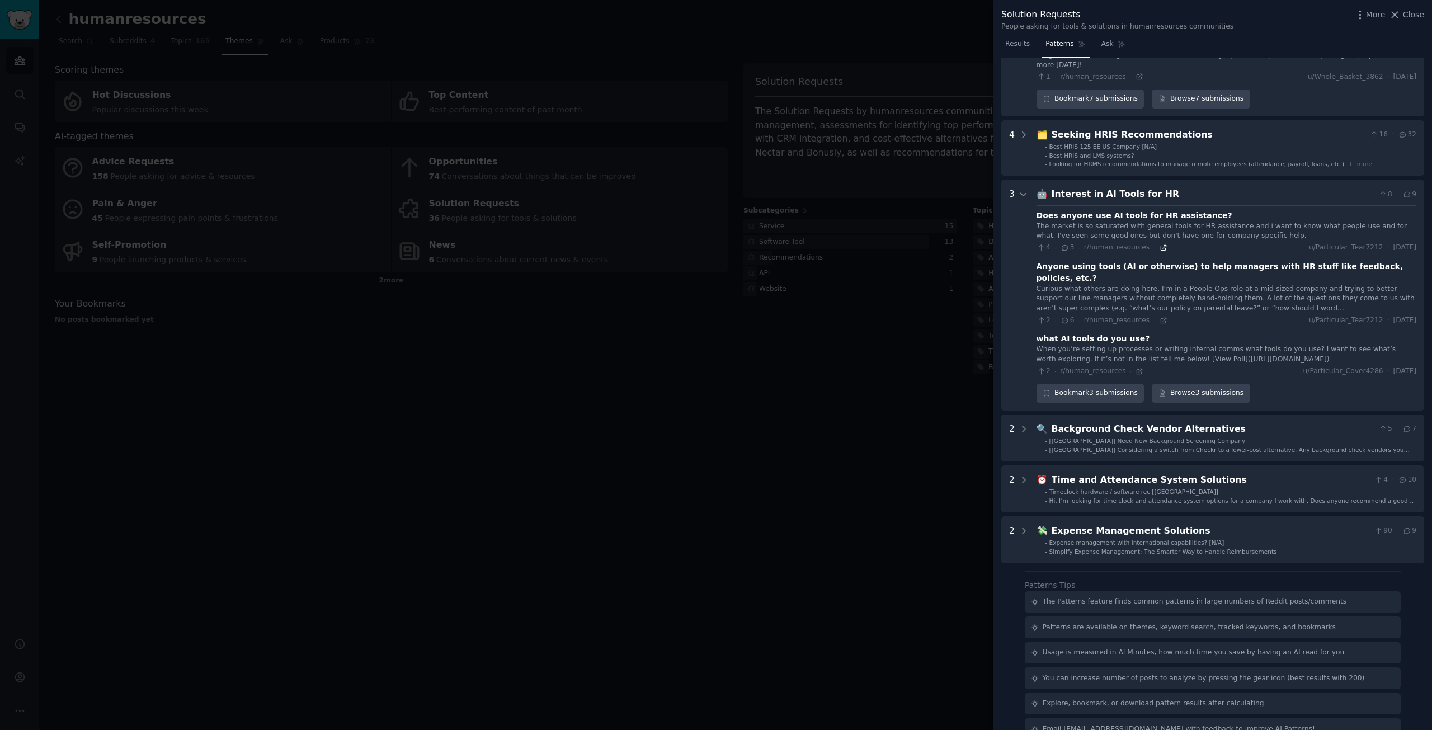
click at [1160, 244] on icon at bounding box center [1164, 248] width 8 height 8
click at [1136, 368] on icon at bounding box center [1140, 372] width 8 height 8
click at [1160, 317] on icon at bounding box center [1164, 321] width 8 height 8
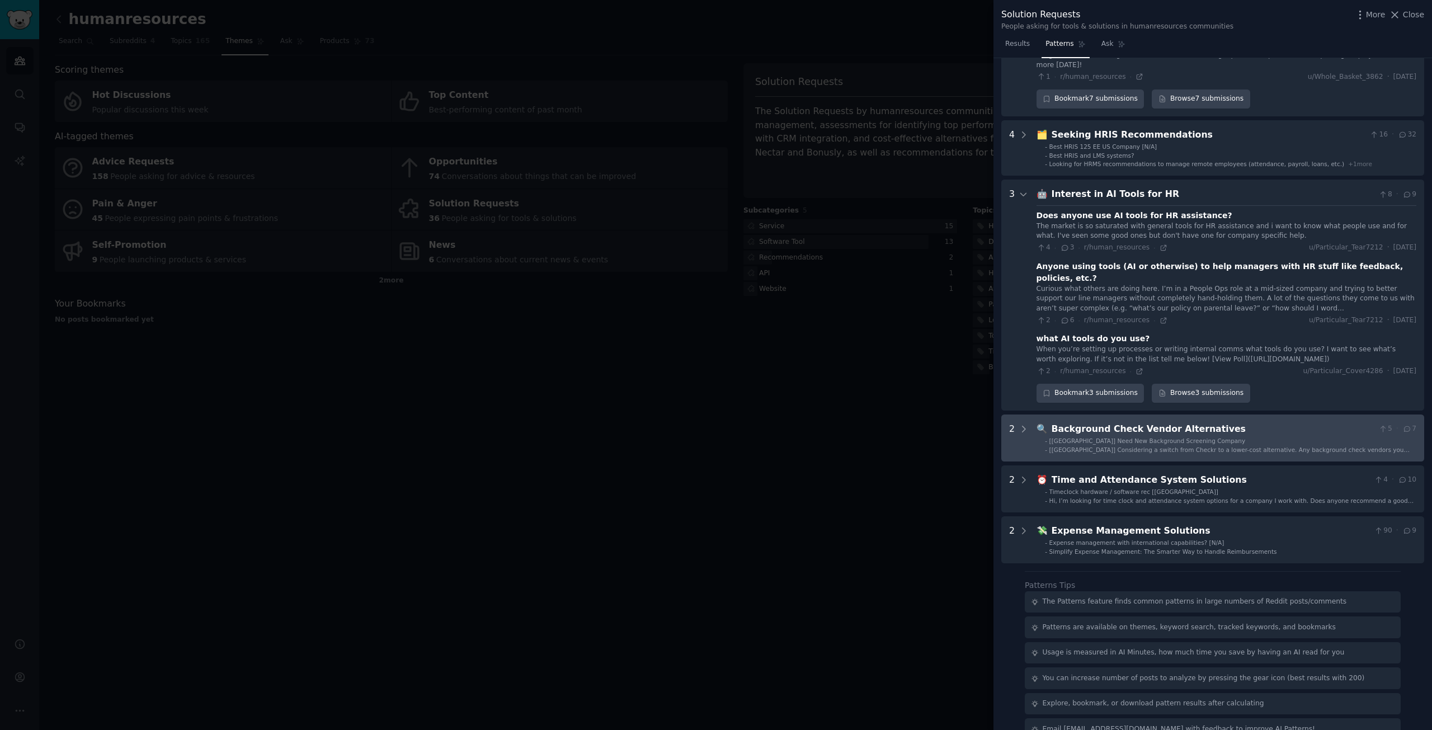
click at [1156, 422] on div "Background Check Vendor Alternatives" at bounding box center [1213, 429] width 323 height 14
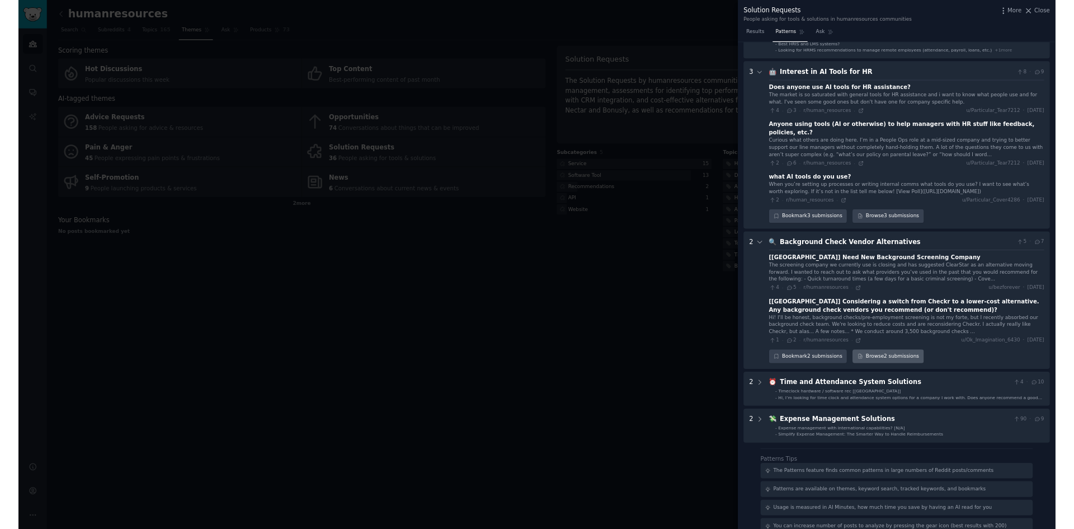
scroll to position [588, 0]
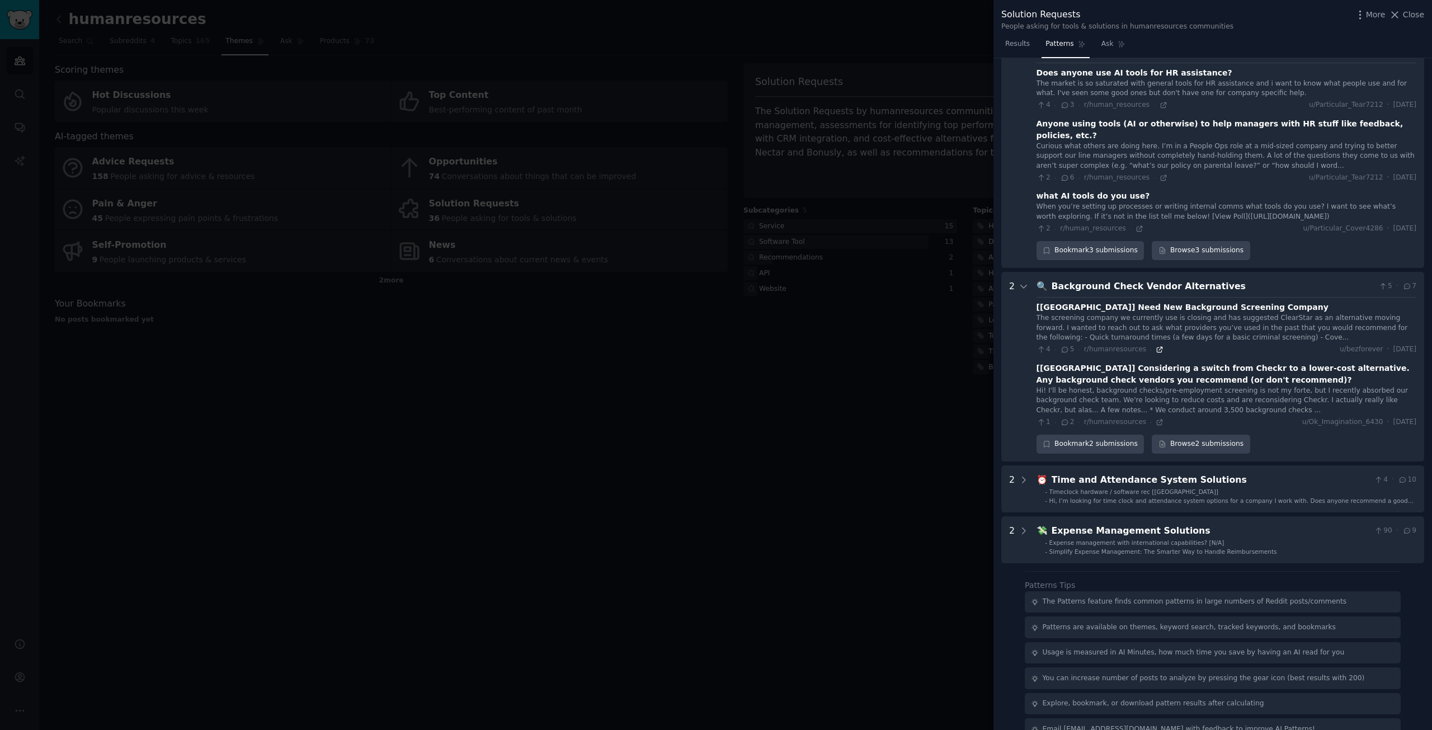
click at [1156, 346] on icon at bounding box center [1160, 350] width 8 height 8
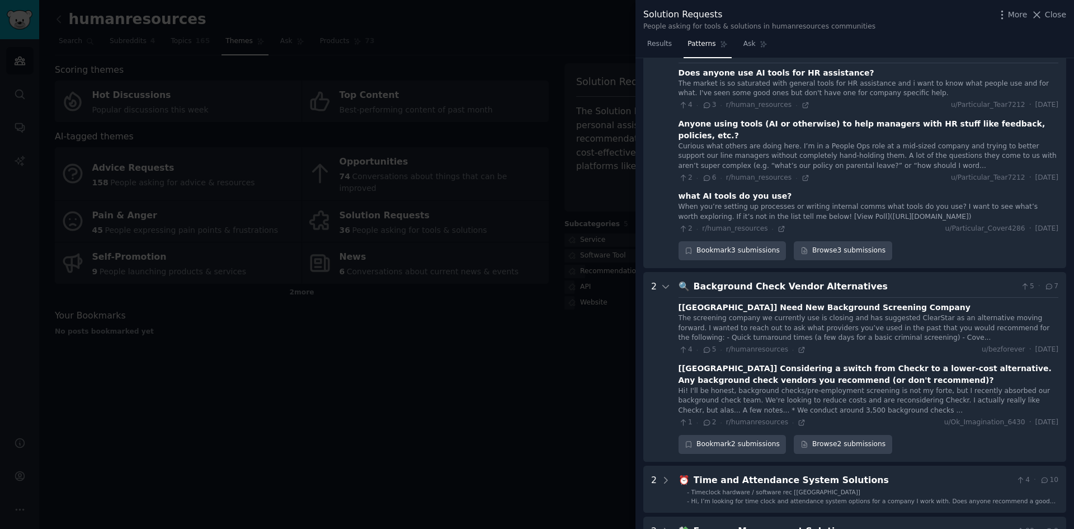
click at [543, 78] on div at bounding box center [537, 264] width 1074 height 529
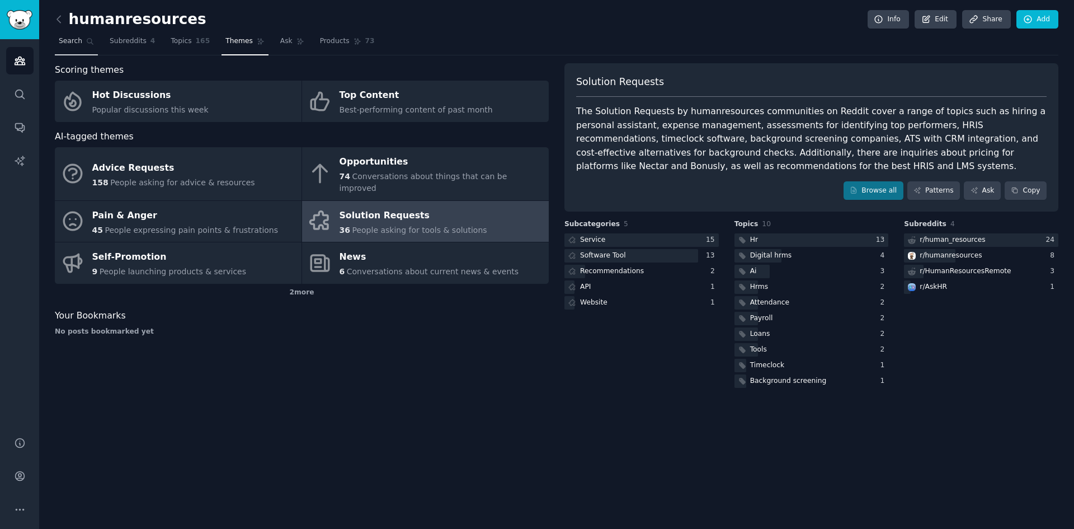
click at [57, 44] on link "Search" at bounding box center [76, 43] width 43 height 23
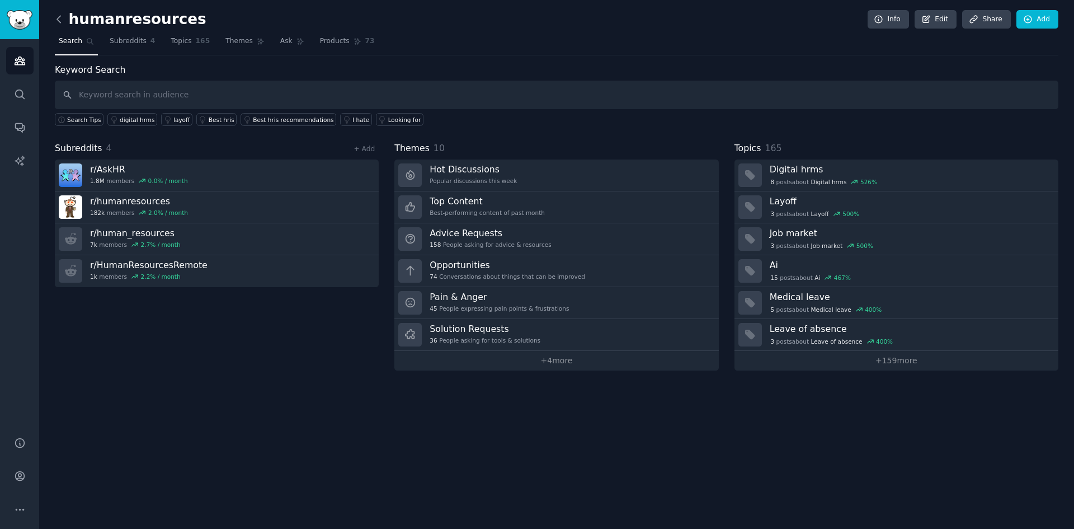
click at [64, 21] on icon at bounding box center [59, 19] width 12 height 12
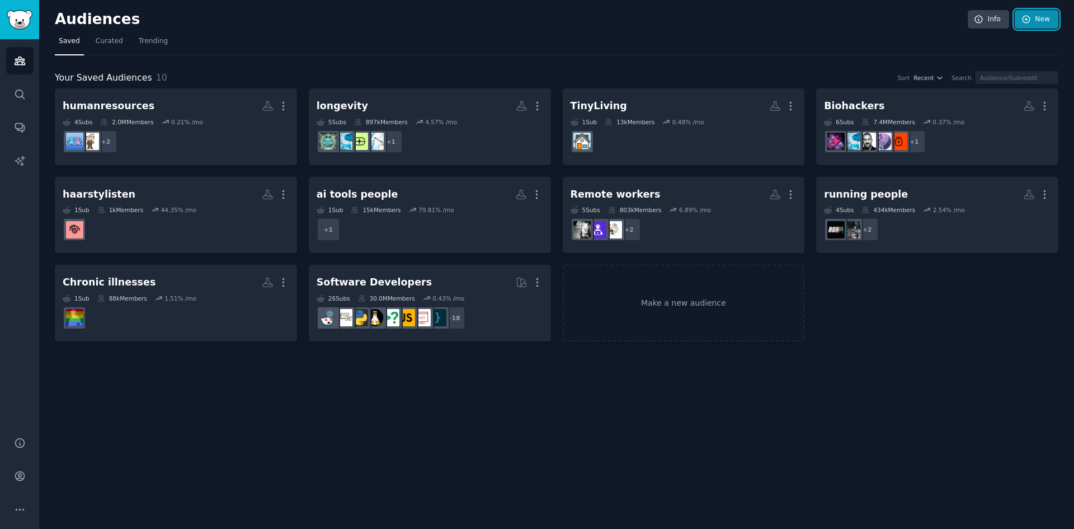
click at [1049, 16] on link "New" at bounding box center [1037, 19] width 44 height 19
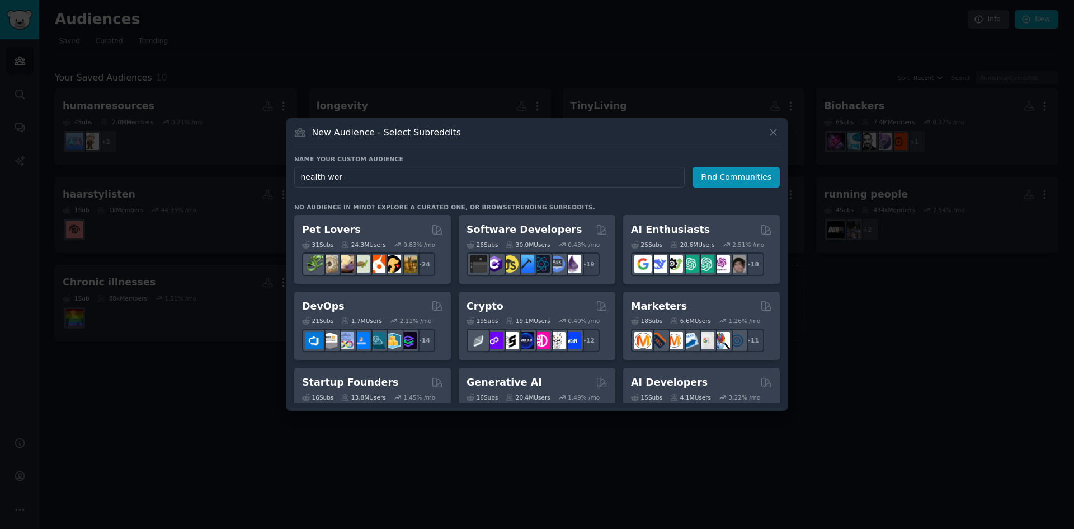
type input "health work"
click button "Find Communities" at bounding box center [736, 177] width 87 height 21
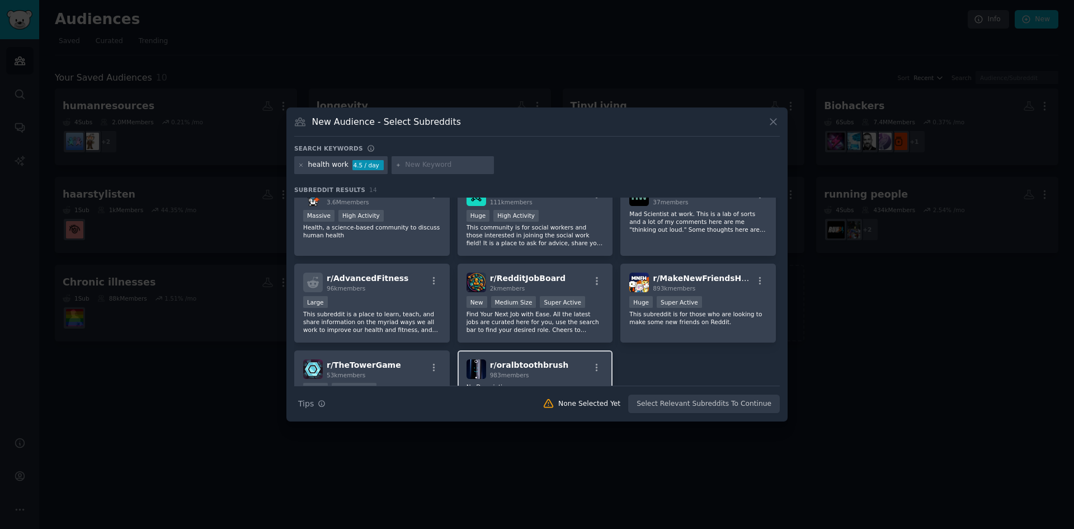
scroll to position [224, 0]
